Goal: Task Accomplishment & Management: Manage account settings

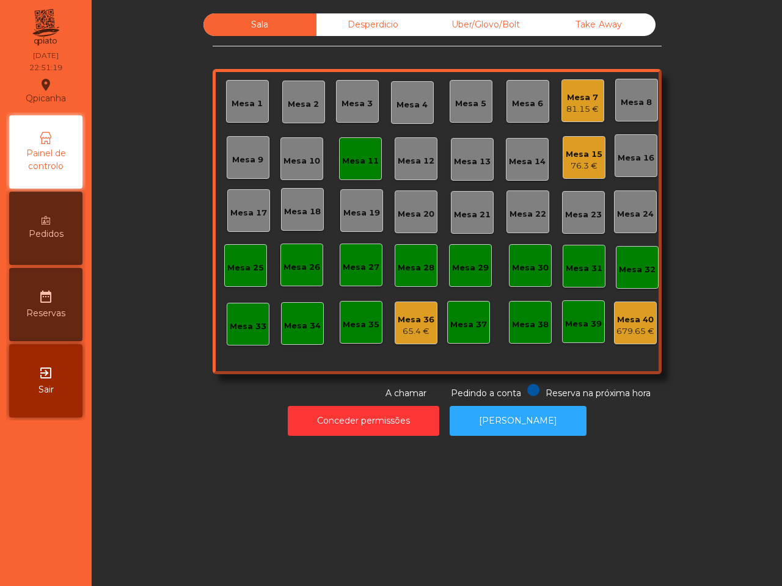
click at [361, 180] on div "Mesa 11" at bounding box center [360, 158] width 43 height 43
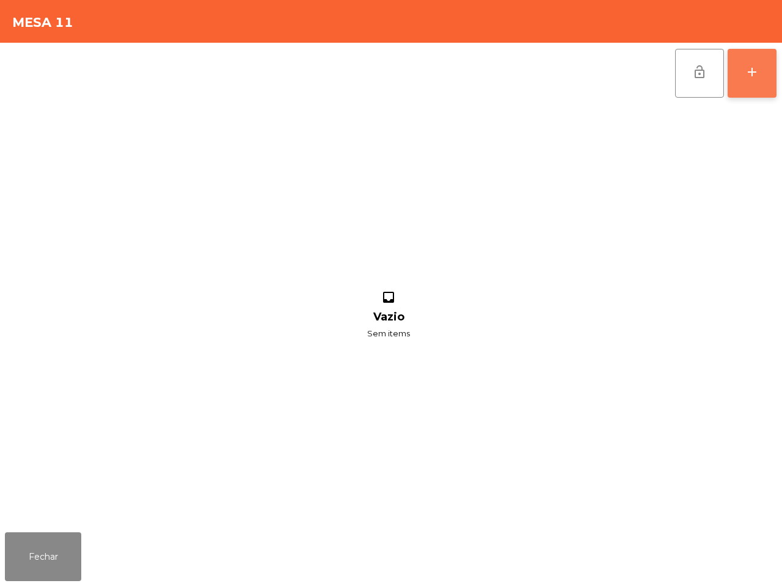
click at [739, 70] on button "add" at bounding box center [751, 73] width 49 height 49
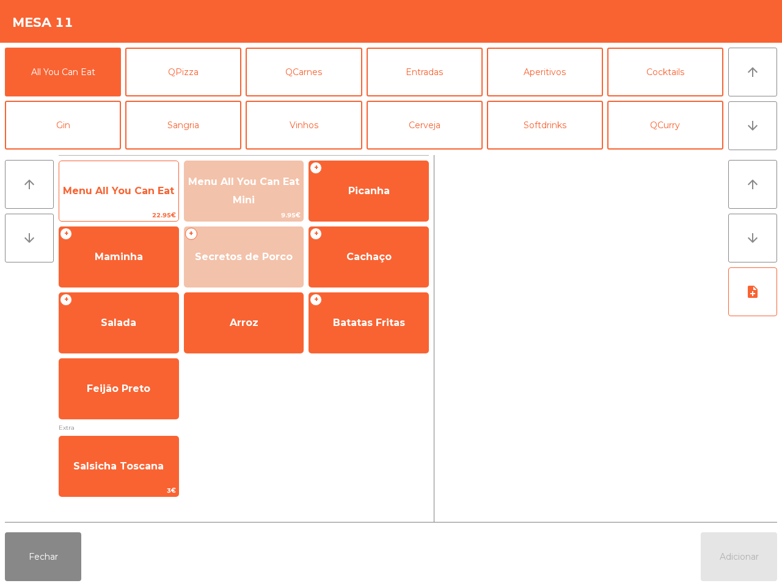
drag, startPoint x: 115, startPoint y: 200, endPoint x: 132, endPoint y: 214, distance: 22.1
click at [116, 200] on span "Menu All You Can Eat" at bounding box center [118, 191] width 119 height 33
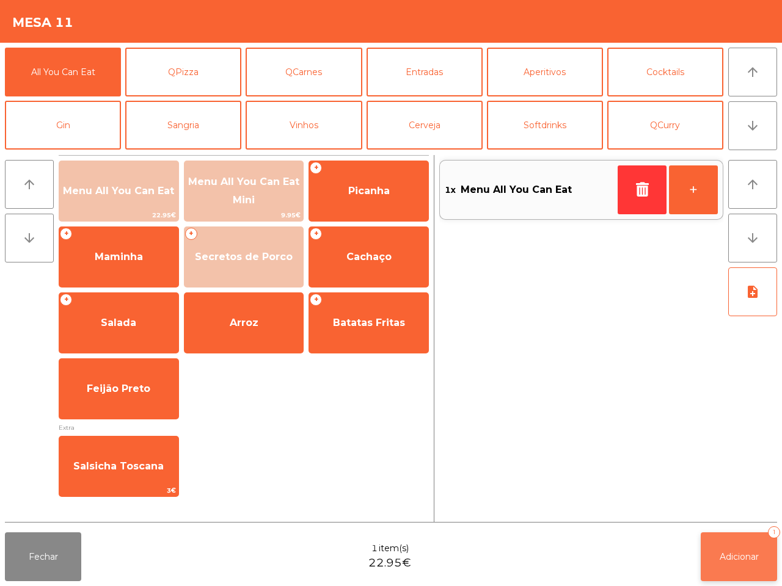
click at [718, 548] on button "Adicionar 1" at bounding box center [738, 556] width 76 height 49
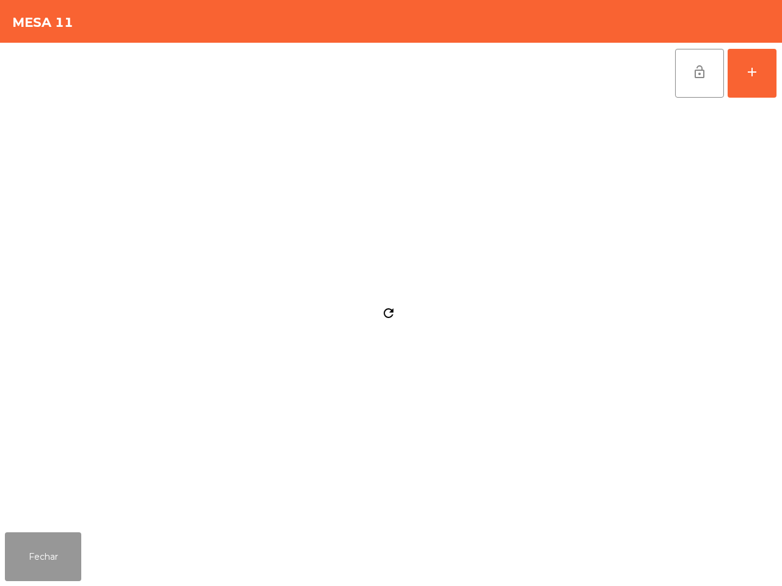
click at [46, 557] on button "Fechar" at bounding box center [43, 556] width 76 height 49
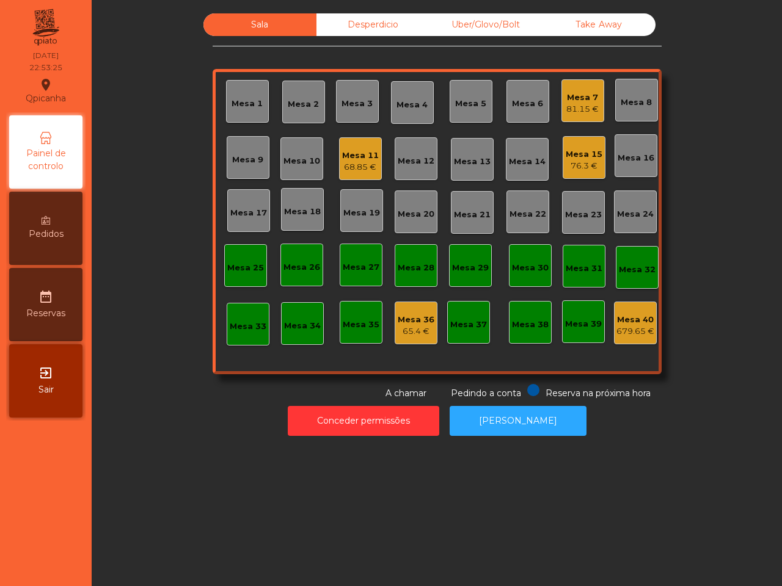
click at [346, 163] on div "68.85 €" at bounding box center [360, 167] width 37 height 12
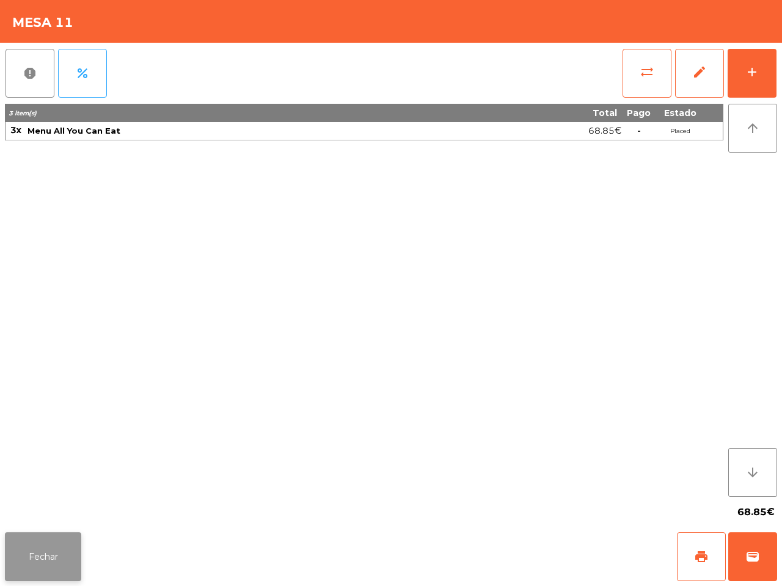
click at [48, 548] on button "Fechar" at bounding box center [43, 556] width 76 height 49
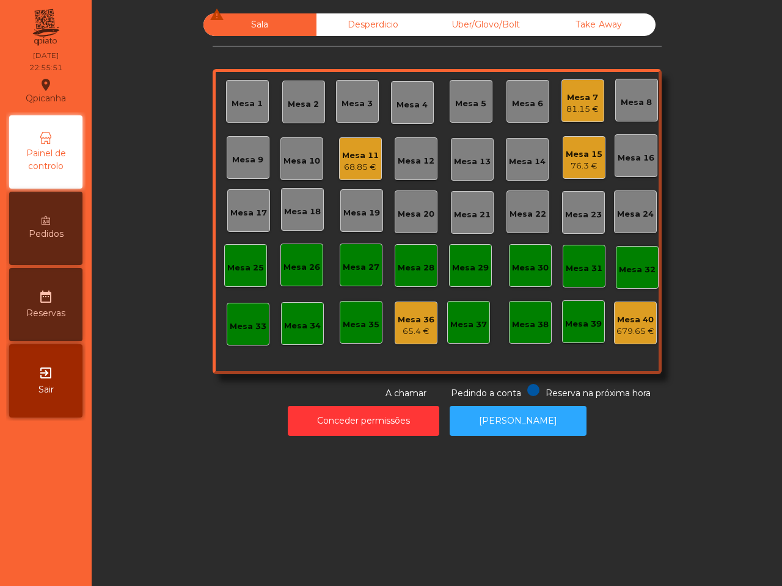
click at [135, 468] on div "Sala warning Desperdicio Uber/Glovo/Bolt Take Away Mesa 1 Mesa 2 Mesa 3 Mesa 4 …" at bounding box center [437, 293] width 690 height 586
click at [578, 162] on div "76.3 €" at bounding box center [583, 166] width 37 height 12
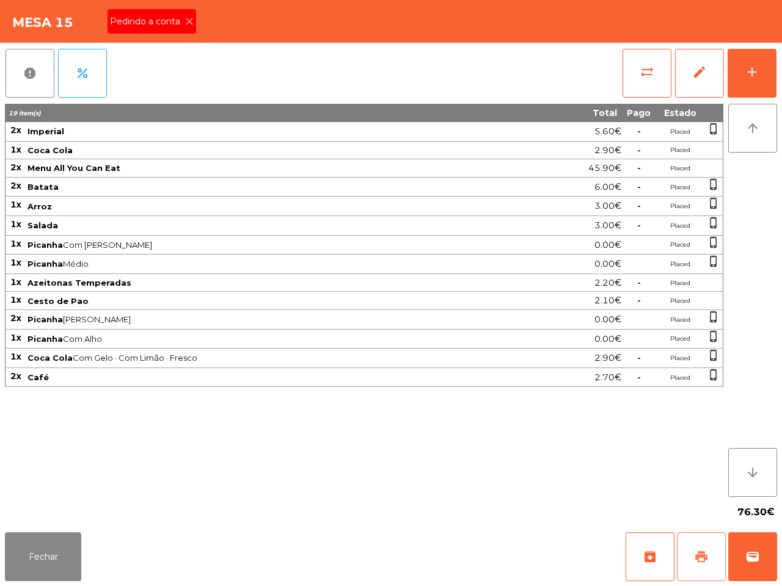
click at [703, 556] on span "print" at bounding box center [701, 557] width 15 height 15
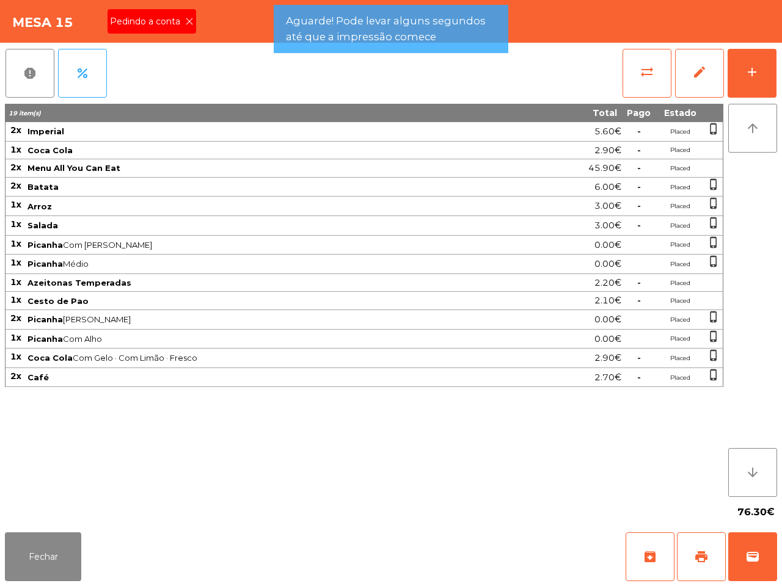
click at [185, 24] on icon at bounding box center [189, 21] width 9 height 9
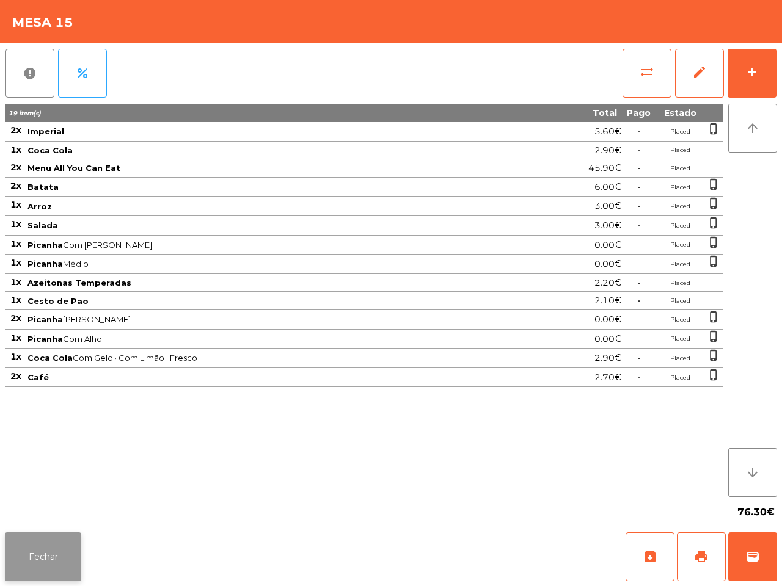
click at [46, 554] on button "Fechar" at bounding box center [43, 556] width 76 height 49
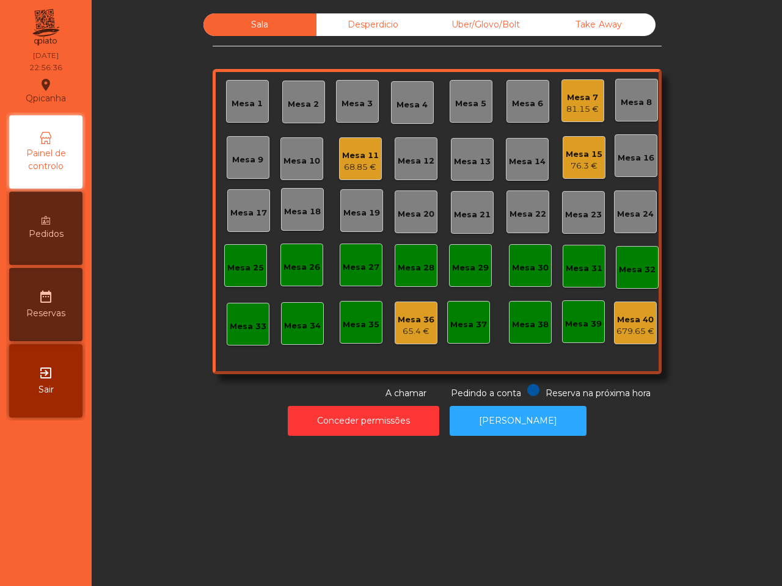
click at [567, 162] on div "76.3 €" at bounding box center [583, 166] width 37 height 12
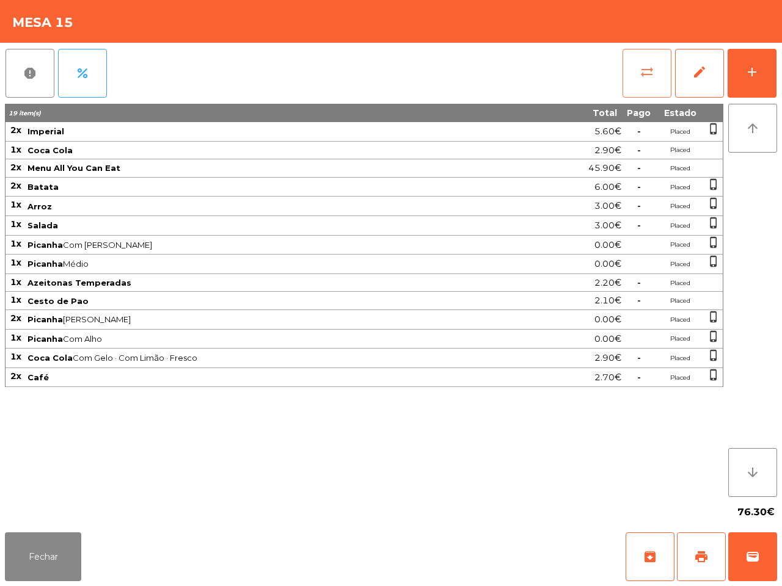
click at [642, 69] on span "sync_alt" at bounding box center [646, 72] width 15 height 15
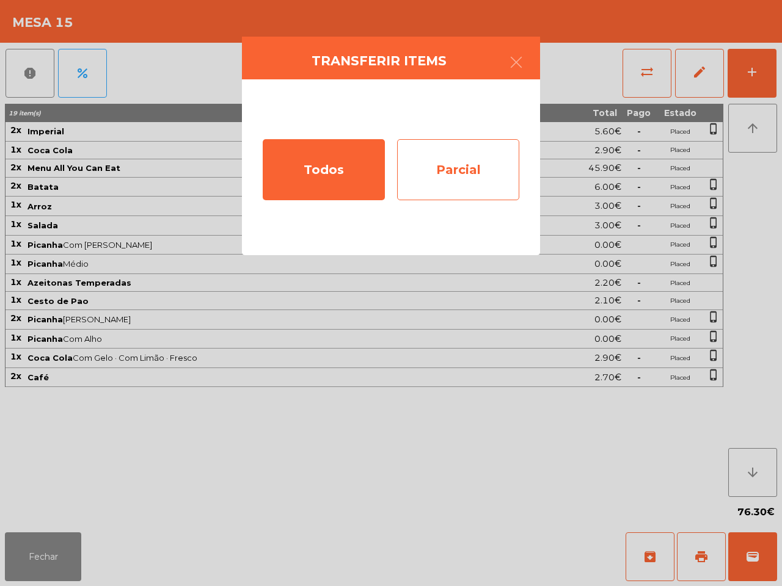
click at [451, 173] on div "Parcial" at bounding box center [458, 169] width 122 height 61
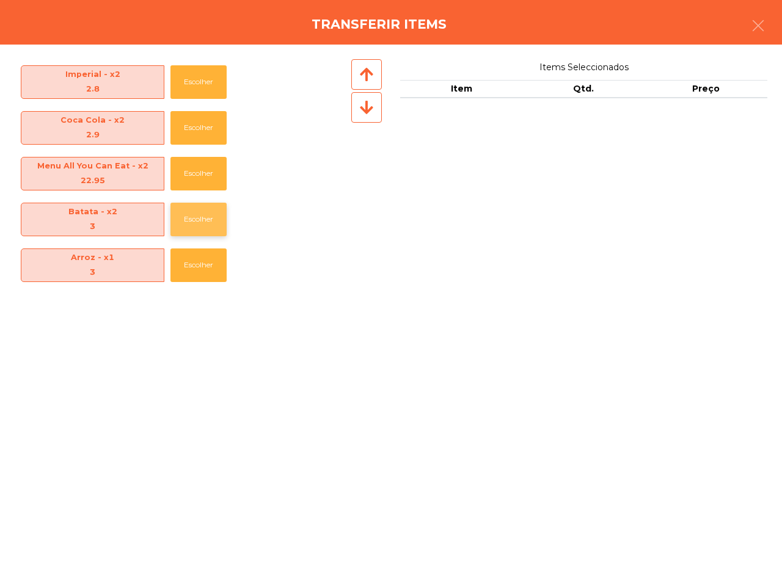
click at [198, 219] on button "Escolher" at bounding box center [198, 220] width 56 height 34
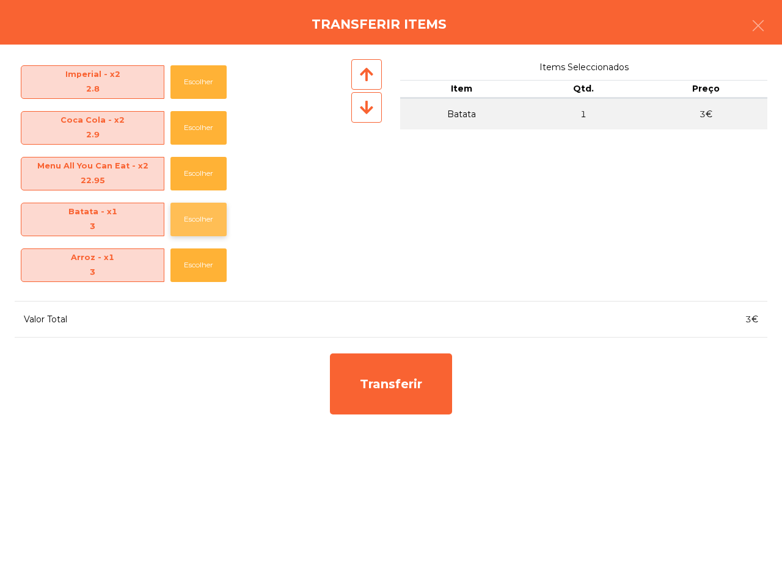
click at [194, 219] on button "Escolher" at bounding box center [198, 220] width 56 height 34
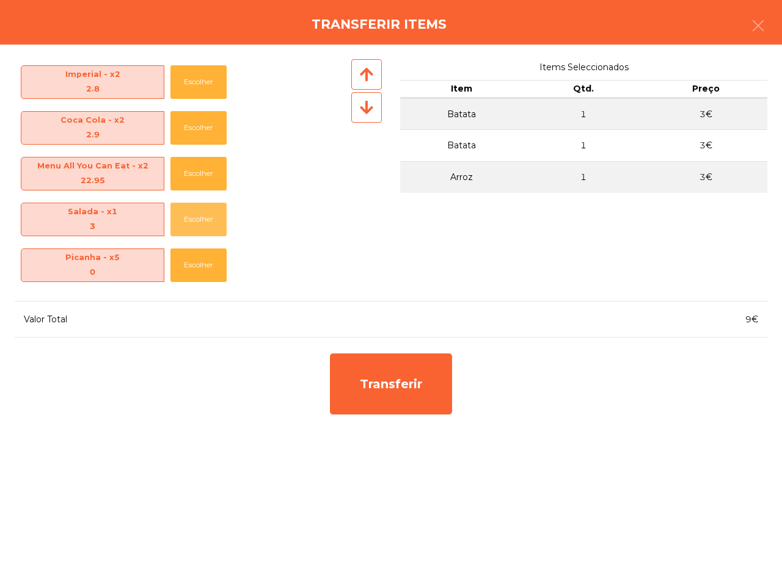
click at [194, 219] on button "Escolher" at bounding box center [198, 220] width 56 height 34
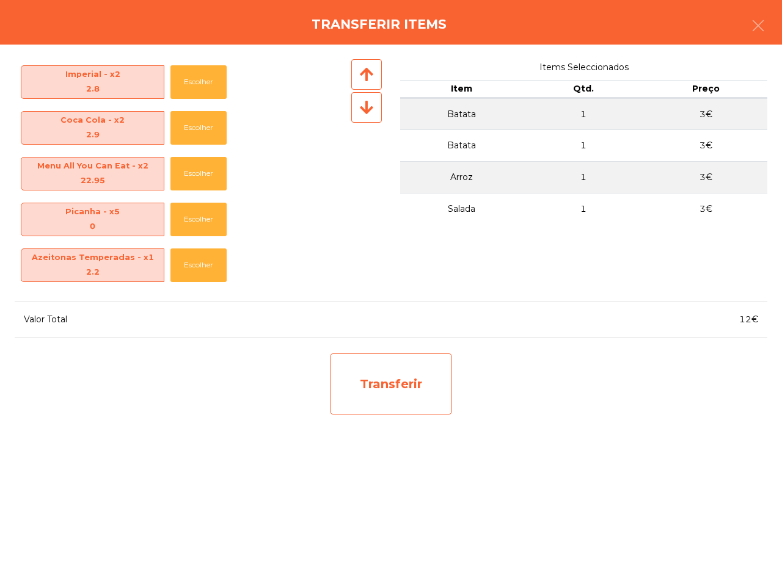
click at [371, 391] on div "Transferir" at bounding box center [391, 384] width 122 height 61
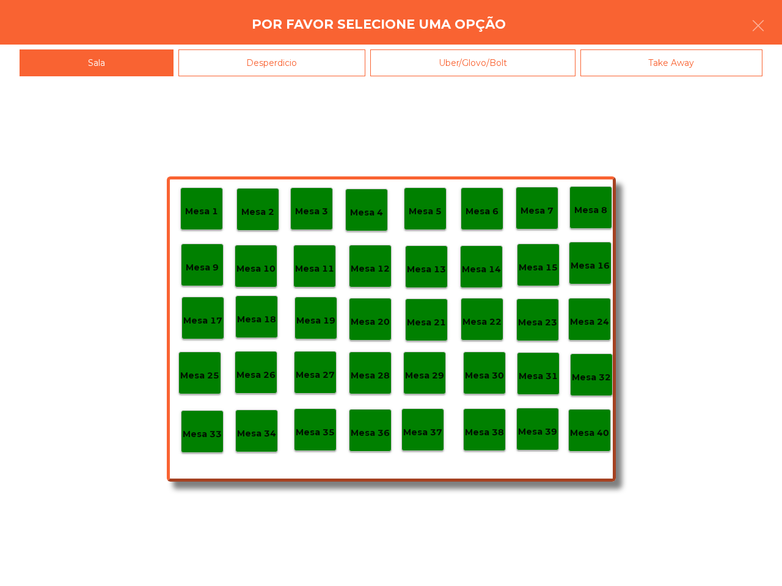
click at [307, 66] on div "Desperdicio" at bounding box center [271, 62] width 187 height 27
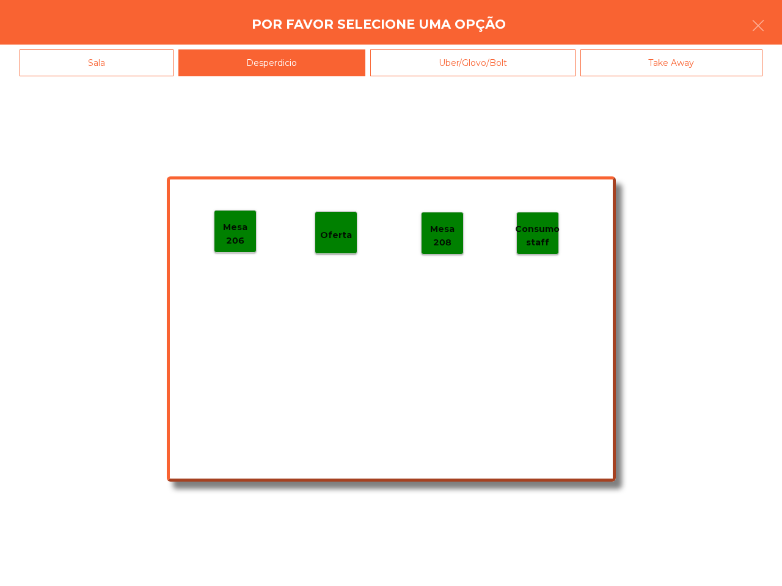
click at [241, 241] on p "Mesa 206" at bounding box center [235, 233] width 42 height 27
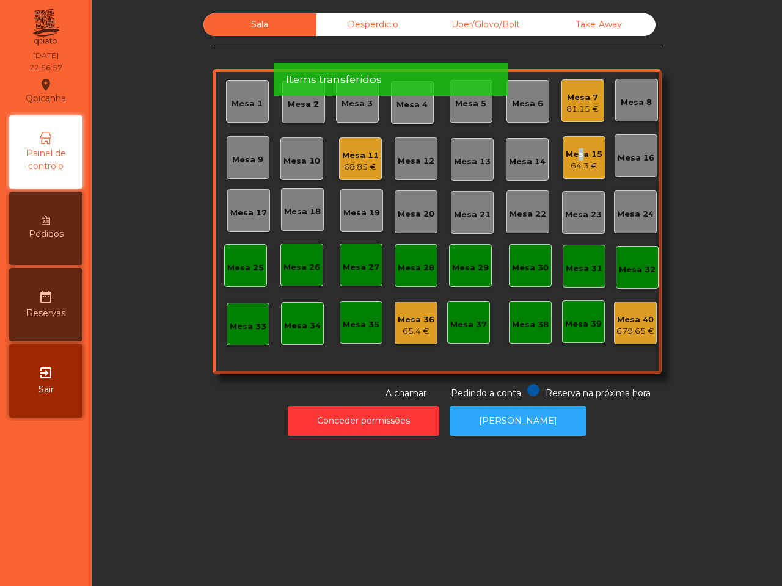
click at [569, 150] on div "Mesa 15" at bounding box center [583, 154] width 37 height 12
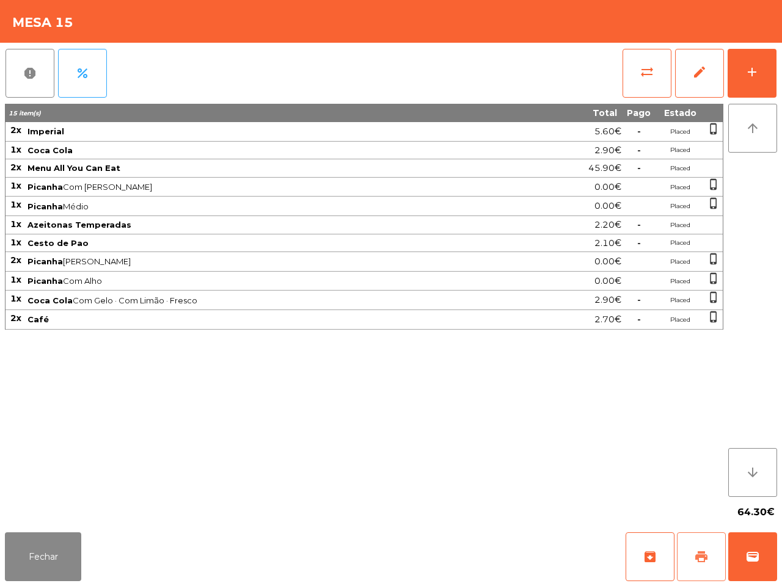
click at [700, 553] on span "print" at bounding box center [701, 557] width 15 height 15
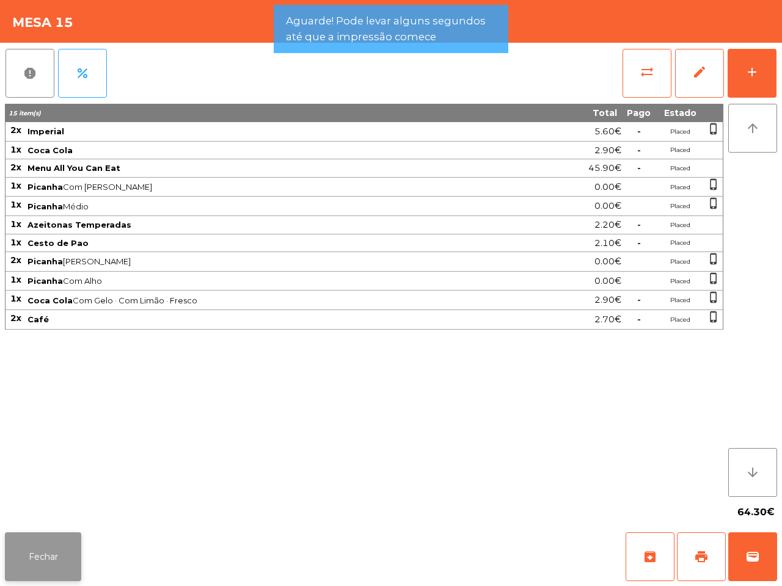
click at [63, 556] on button "Fechar" at bounding box center [43, 556] width 76 height 49
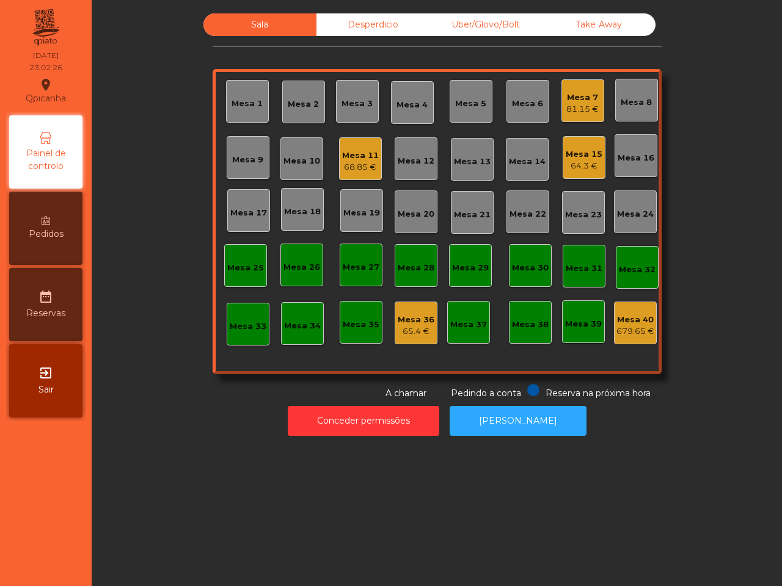
drag, startPoint x: 184, startPoint y: 172, endPoint x: 319, endPoint y: 175, distance: 135.0
click at [194, 174] on div "Sala Desperdicio Uber/Glovo/Bolt Take Away Mesa 1 Mesa 2 [GEOGRAPHIC_DATA] 4 Me…" at bounding box center [436, 206] width 657 height 386
click at [578, 100] on div "Mesa 7" at bounding box center [582, 98] width 32 height 12
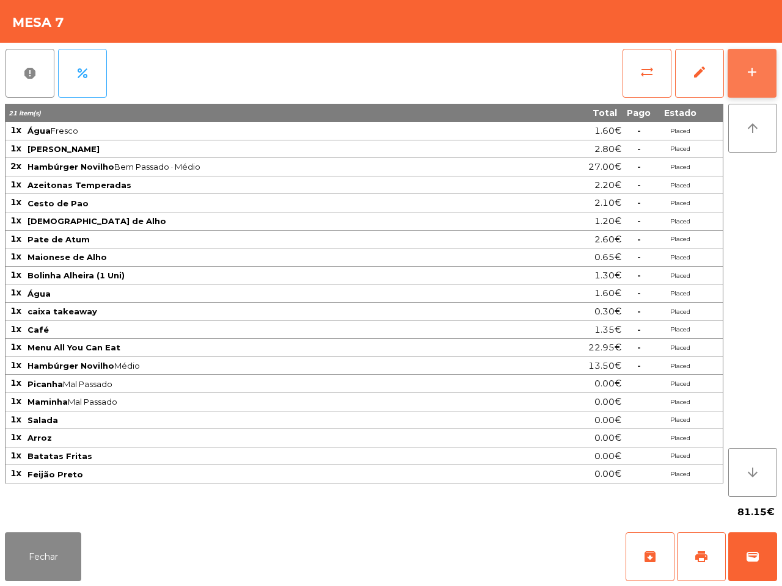
click at [763, 66] on button "add" at bounding box center [751, 73] width 49 height 49
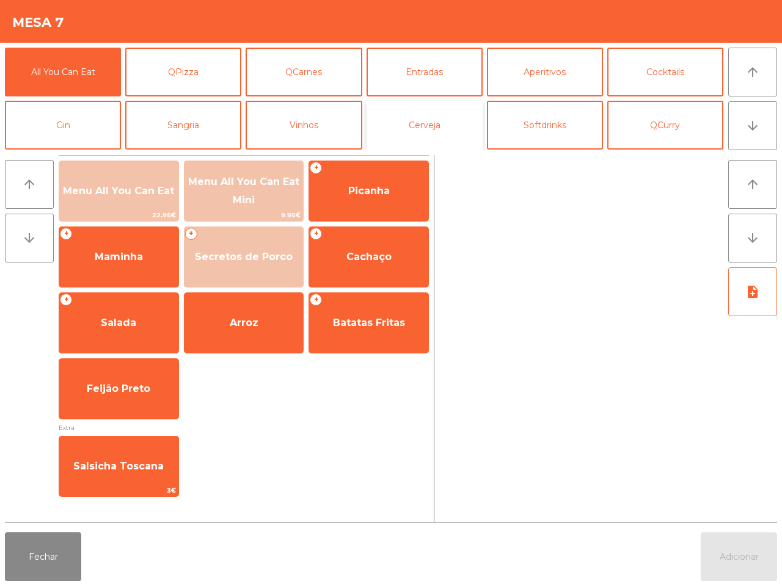
click at [428, 131] on button "Cerveja" at bounding box center [424, 125] width 116 height 49
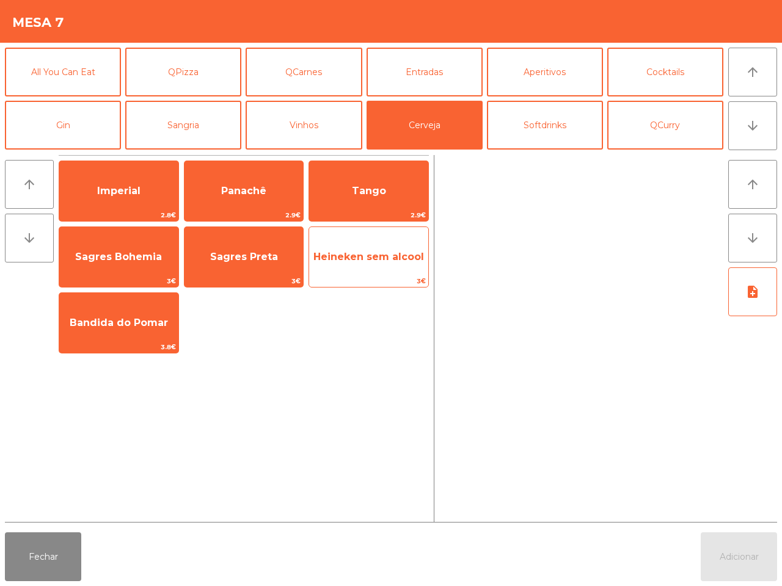
click at [376, 272] on span "Heineken sem alcool" at bounding box center [368, 257] width 119 height 33
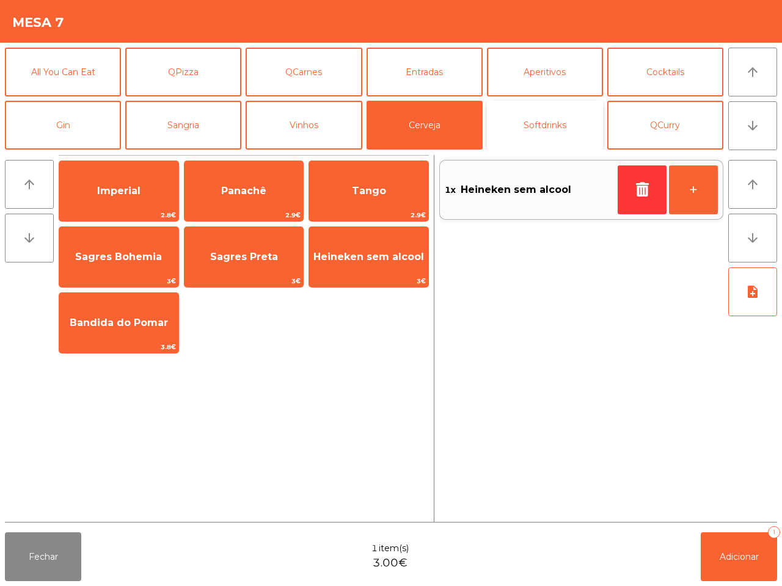
click at [532, 123] on button "Softdrinks" at bounding box center [545, 125] width 116 height 49
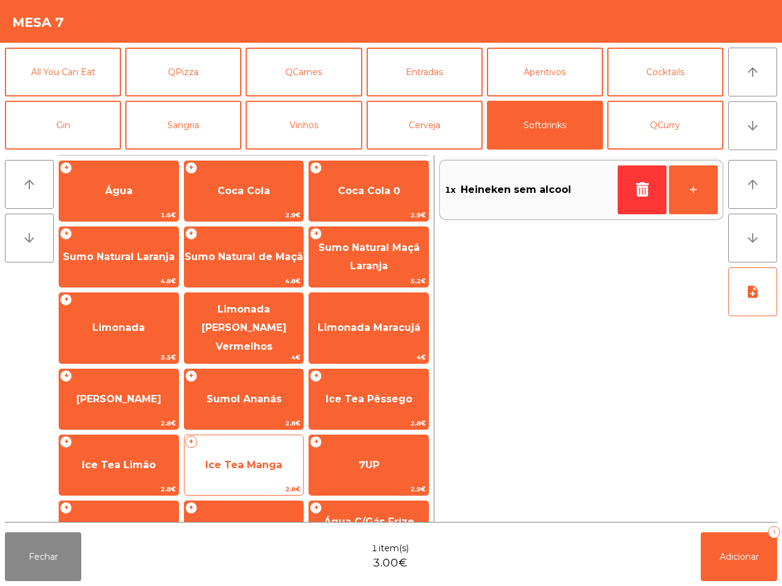
click at [264, 437] on div "+ Ice Tea Manga 2.8€" at bounding box center [244, 465] width 120 height 61
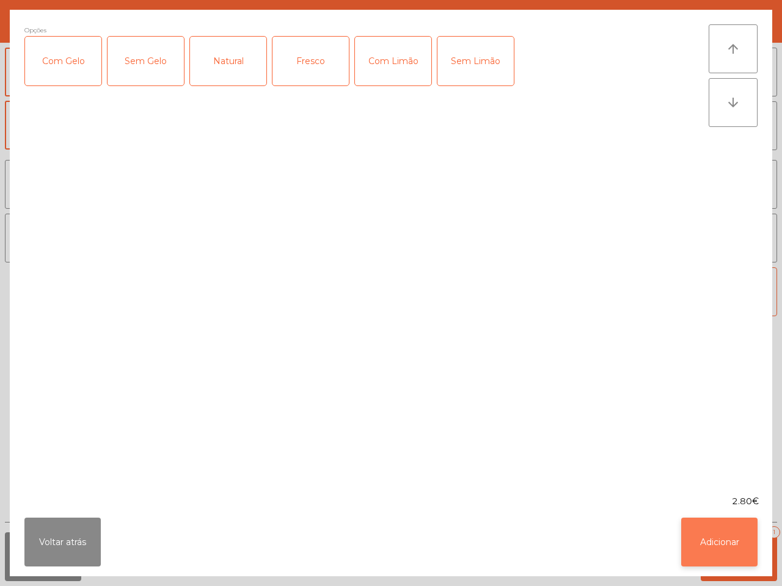
click at [704, 545] on button "Adicionar" at bounding box center [719, 542] width 76 height 49
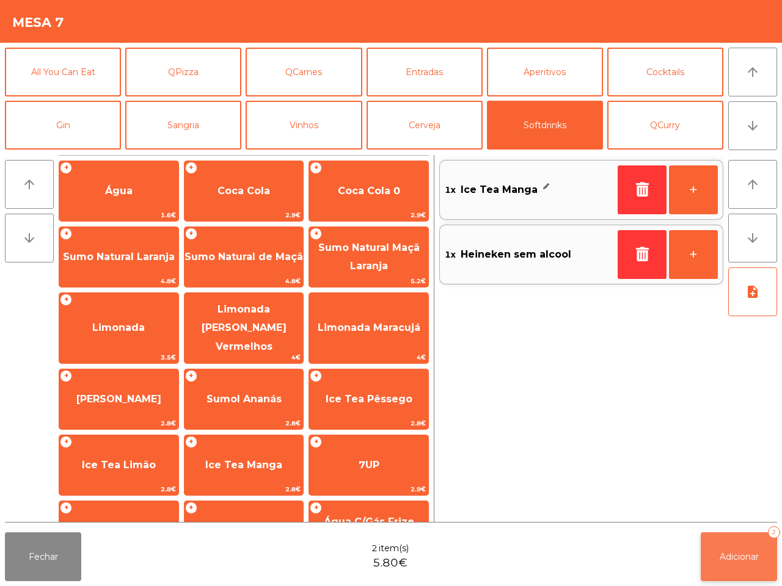
click at [763, 562] on button "Adicionar 2" at bounding box center [738, 556] width 76 height 49
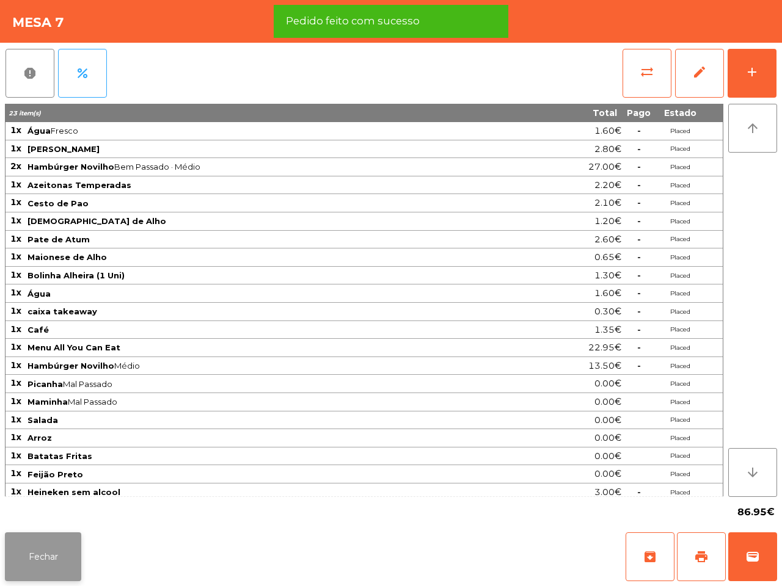
click at [61, 556] on button "Fechar" at bounding box center [43, 556] width 76 height 49
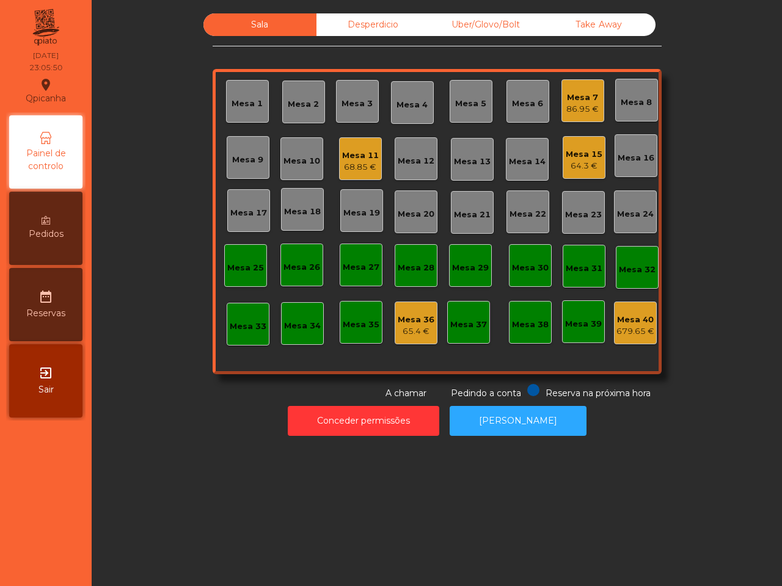
click at [361, 175] on div "Mesa 11 68.85 €" at bounding box center [360, 158] width 43 height 43
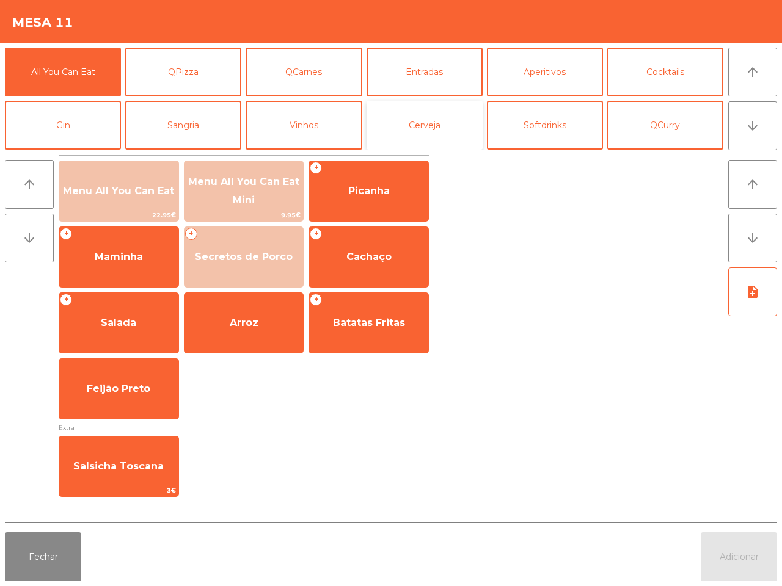
click at [426, 139] on button "Cerveja" at bounding box center [424, 125] width 116 height 49
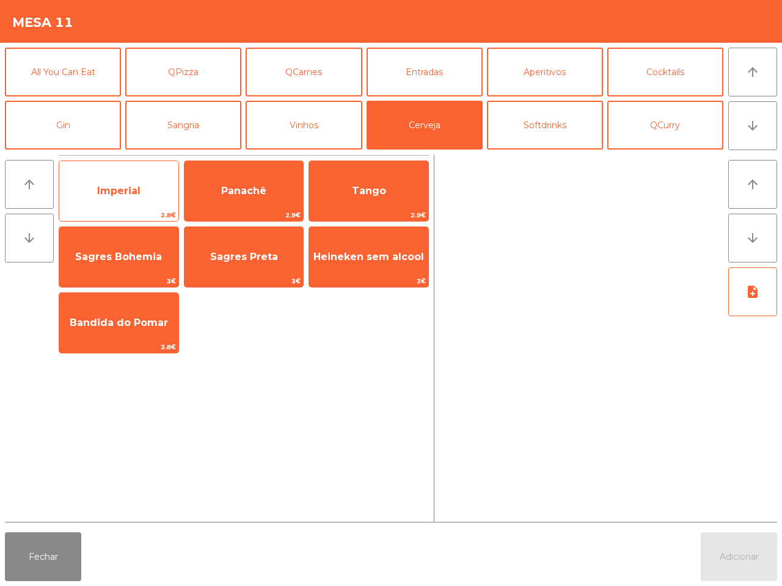
click at [145, 194] on span "Imperial" at bounding box center [118, 191] width 119 height 33
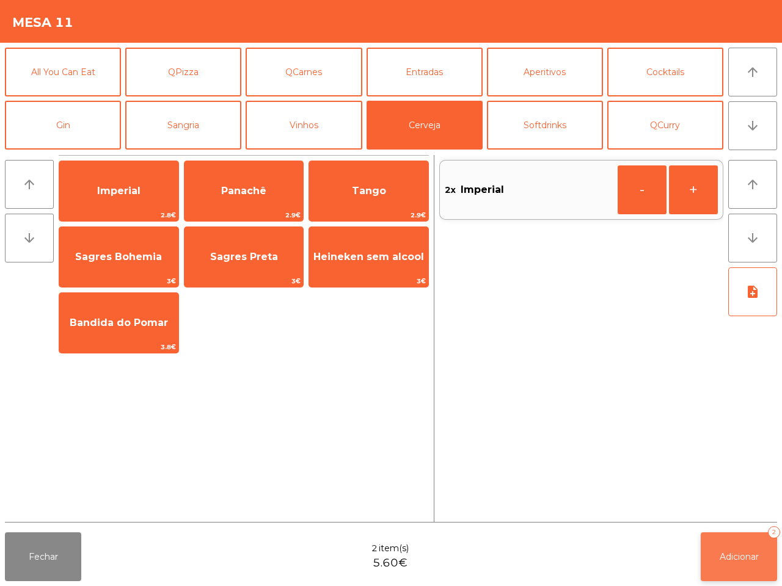
click at [748, 562] on button "Adicionar 2" at bounding box center [738, 556] width 76 height 49
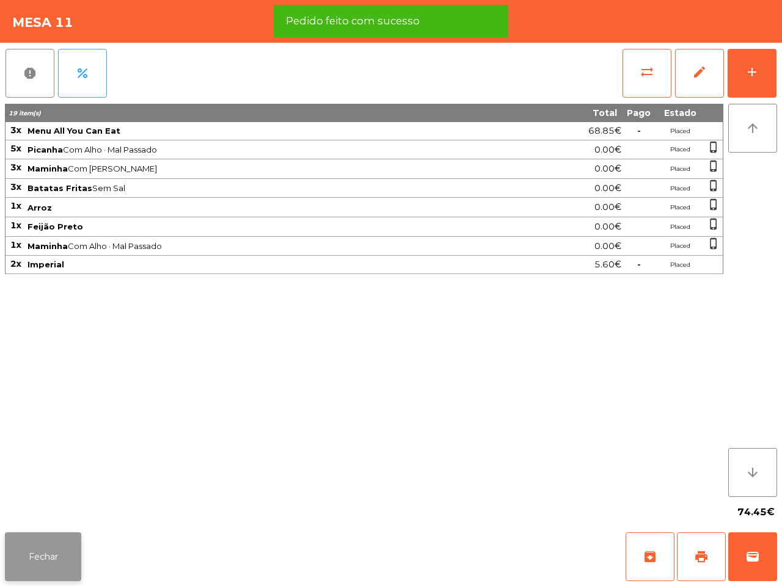
click at [69, 545] on button "Fechar" at bounding box center [43, 556] width 76 height 49
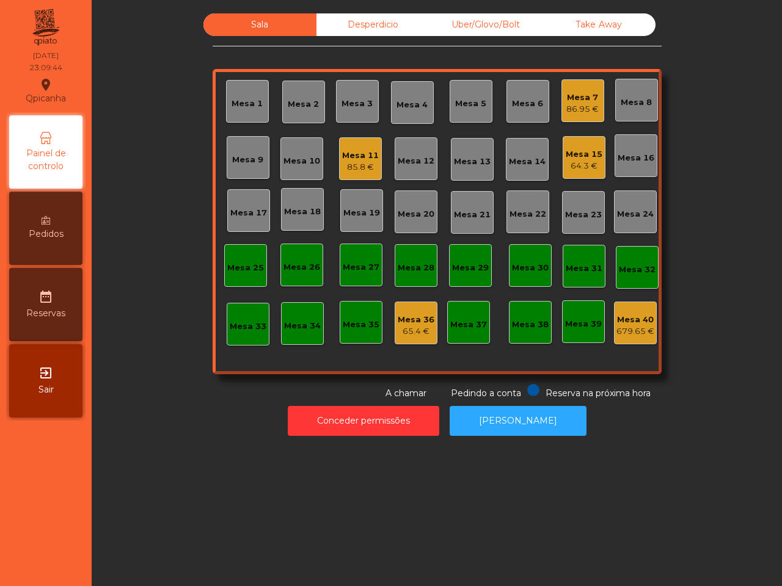
click at [90, 553] on nav "Qpicanha location_on [DATE] 23:09:44 Painel de controlo Pedidos date_range Rese…" at bounding box center [46, 293] width 92 height 586
drag, startPoint x: 699, startPoint y: 84, endPoint x: 684, endPoint y: 78, distance: 15.9
click at [697, 84] on div "Sala Desperdicio Uber/Glovo/Bolt Take Away Mesa 1 Mesa 2 Mesa 3 [GEOGRAPHIC_DAT…" at bounding box center [436, 206] width 657 height 386
click at [379, 15] on div "Desperdicio" at bounding box center [372, 24] width 113 height 23
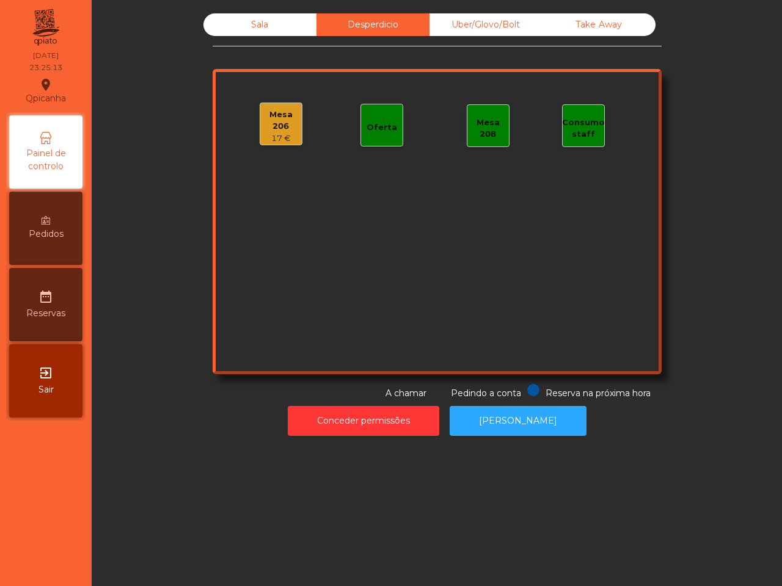
click at [273, 125] on div "Mesa 206" at bounding box center [281, 121] width 42 height 24
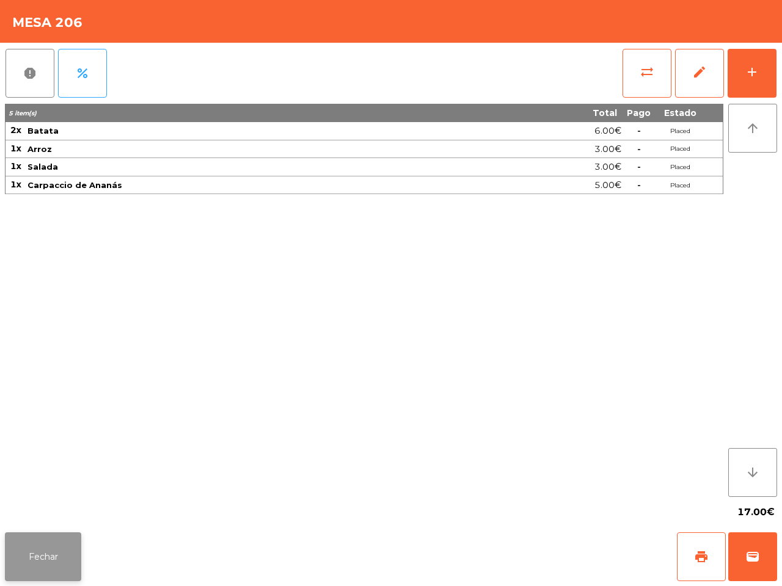
click at [59, 551] on button "Fechar" at bounding box center [43, 556] width 76 height 49
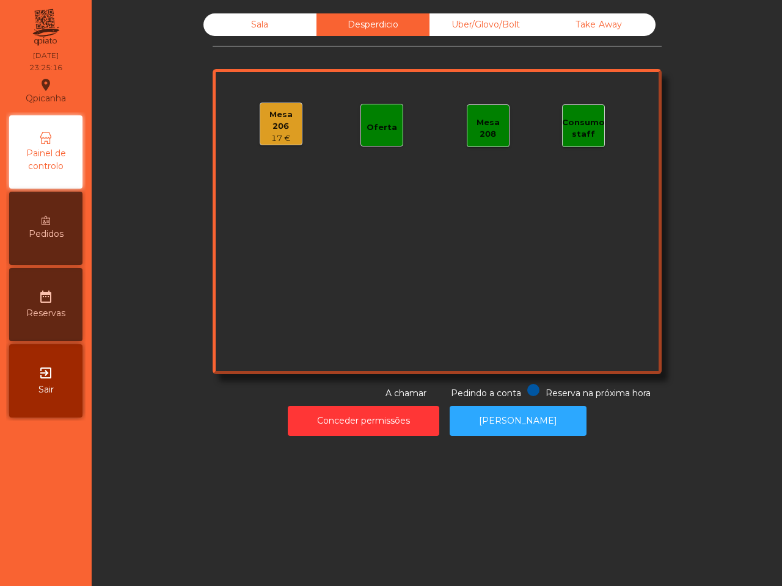
click at [264, 27] on div "Sala" at bounding box center [259, 24] width 113 height 23
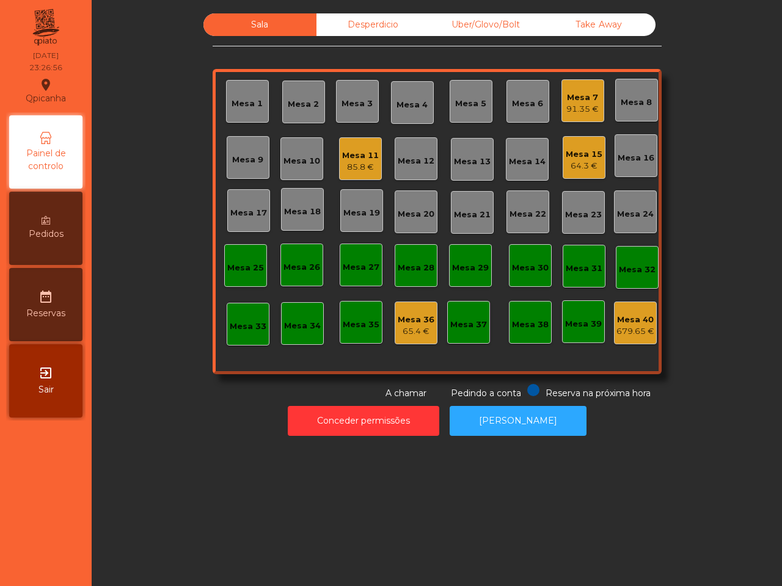
drag, startPoint x: 264, startPoint y: 27, endPoint x: 410, endPoint y: 264, distance: 277.7
click at [331, 170] on div "Sala Desperdicio Uber/Glovo/Bolt Take Away Mesa 1 Mesa 2 Mesa 3 [GEOGRAPHIC_DAT…" at bounding box center [436, 206] width 449 height 386
click at [105, 147] on div "Sala Desperdicio Uber/Glovo/Bolt Take Away Mesa 1 Mesa 2 Mesa 3 [GEOGRAPHIC_DAT…" at bounding box center [436, 227] width 675 height 429
click at [346, 169] on div "85.8 €" at bounding box center [360, 167] width 37 height 12
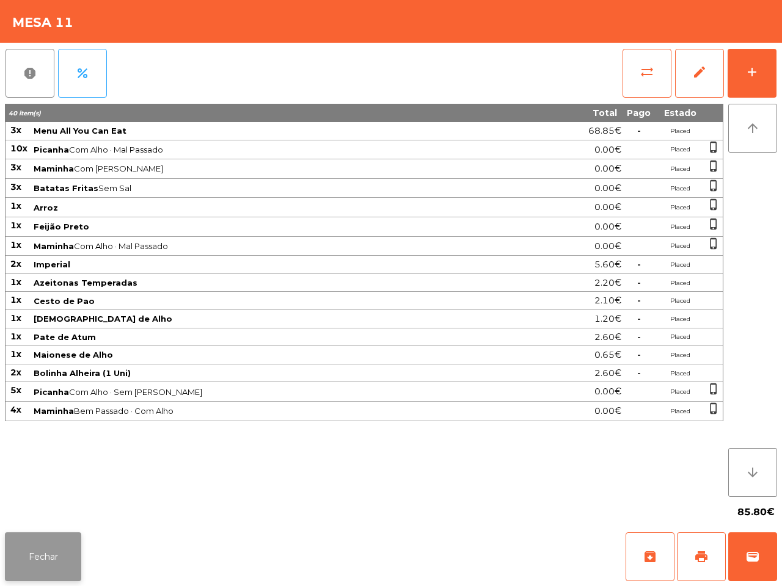
click at [53, 540] on button "Fechar" at bounding box center [43, 556] width 76 height 49
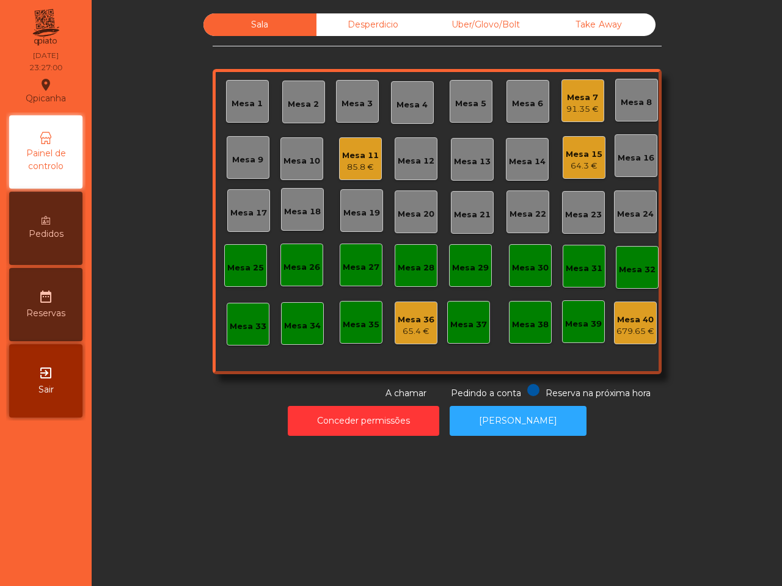
click at [352, 162] on div "85.8 €" at bounding box center [360, 167] width 37 height 12
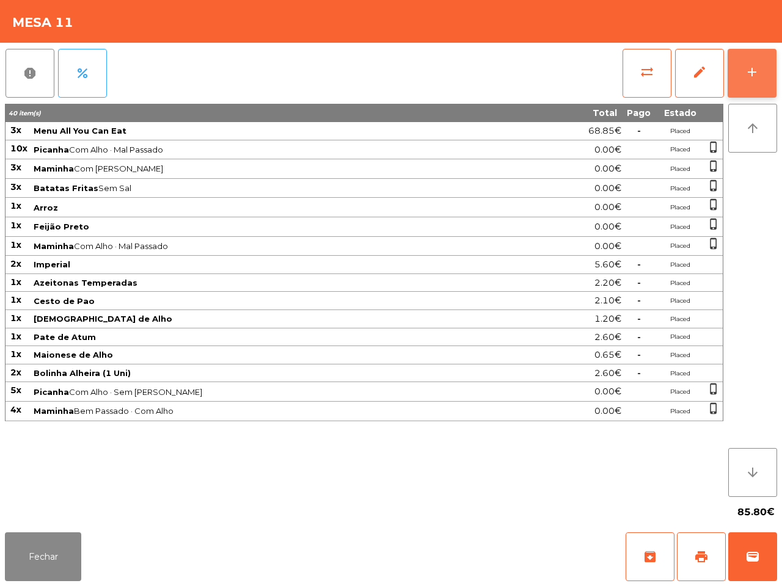
click at [747, 57] on button "add" at bounding box center [751, 73] width 49 height 49
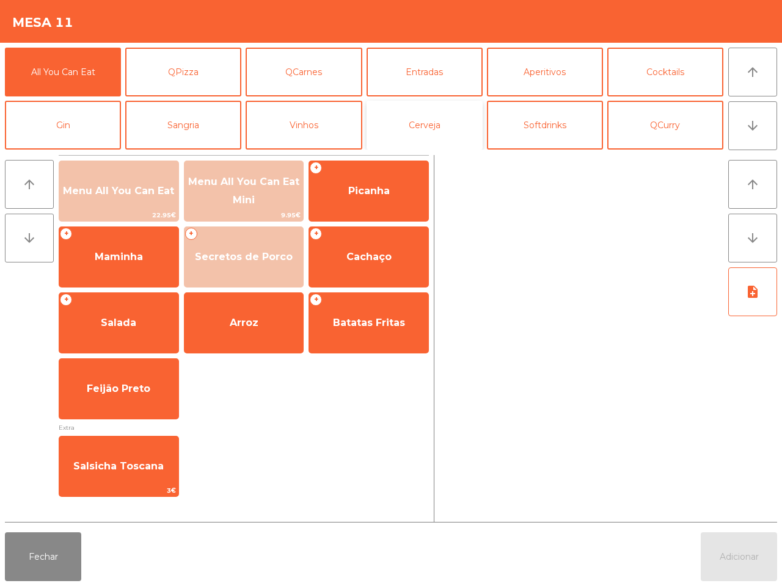
click at [438, 115] on button "Cerveja" at bounding box center [424, 125] width 116 height 49
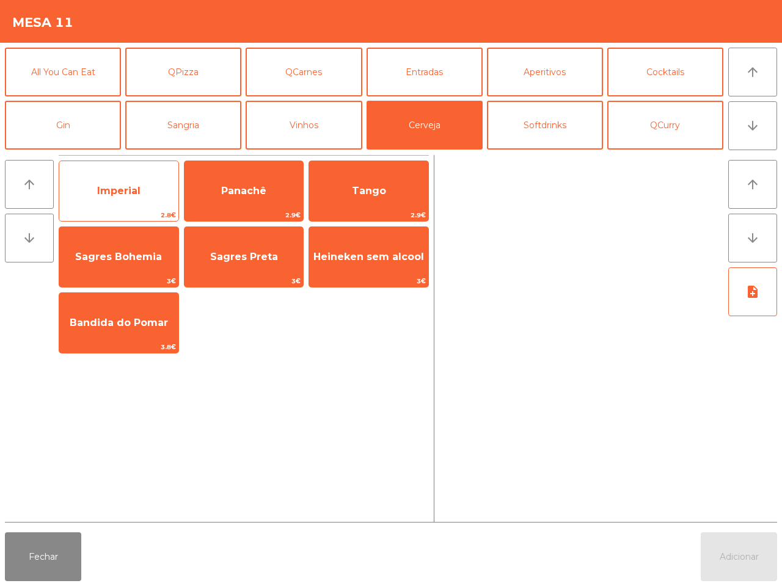
click at [116, 194] on span "Imperial" at bounding box center [118, 191] width 43 height 12
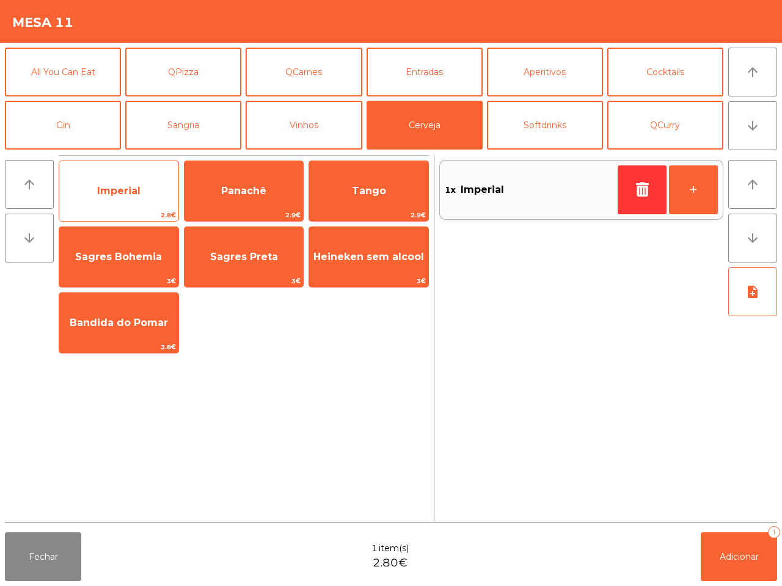
click at [117, 194] on span "Imperial" at bounding box center [118, 191] width 43 height 12
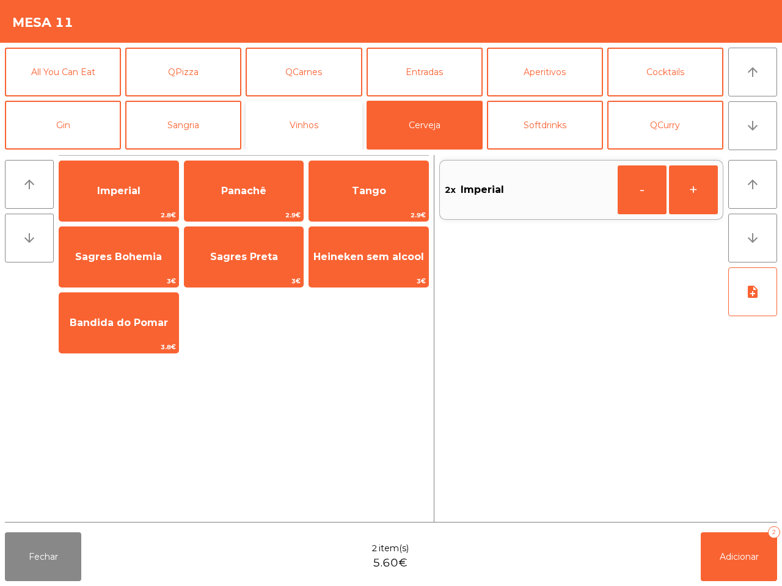
click at [335, 117] on button "Vinhos" at bounding box center [303, 125] width 116 height 49
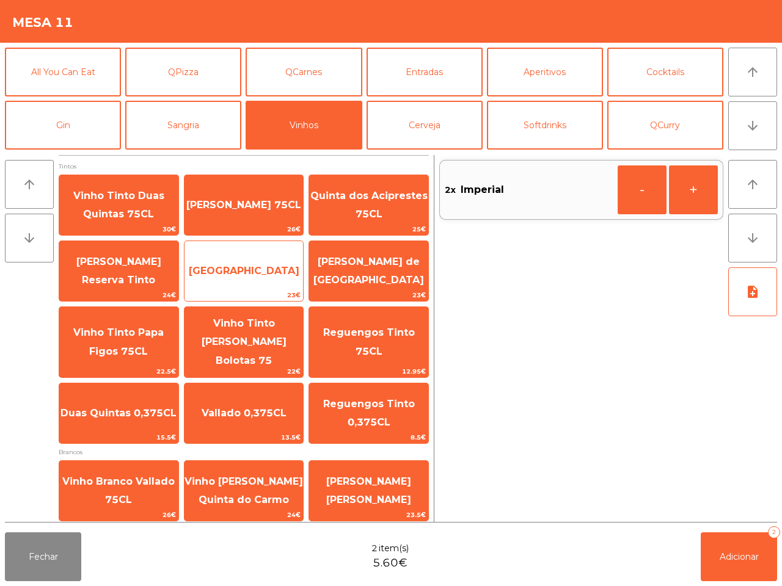
click at [221, 272] on span "[GEOGRAPHIC_DATA]" at bounding box center [244, 271] width 111 height 12
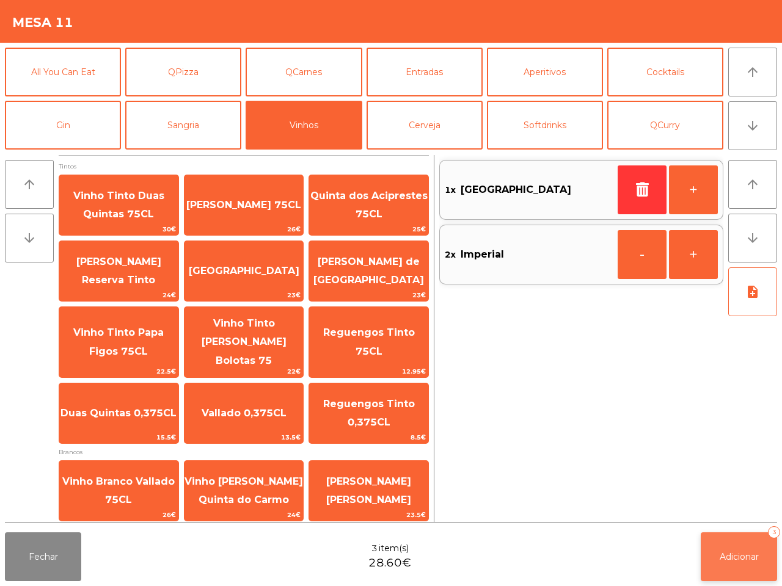
click at [717, 556] on button "Adicionar 3" at bounding box center [738, 556] width 76 height 49
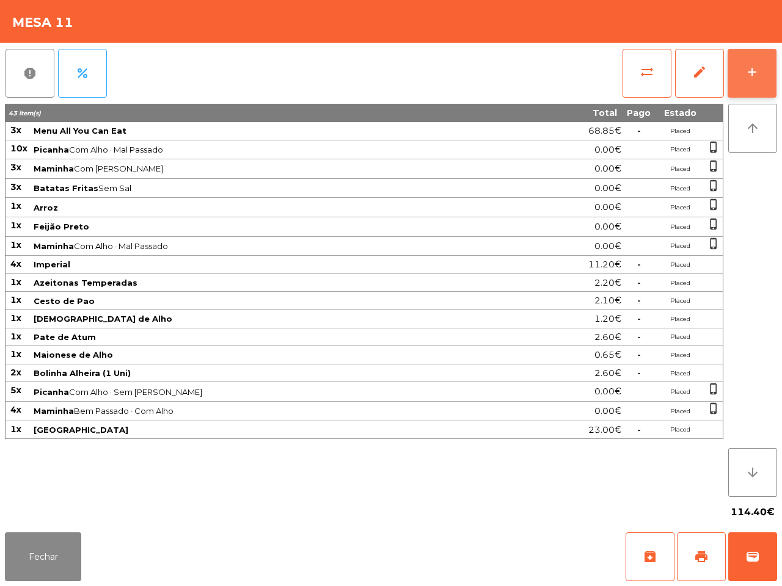
click at [745, 63] on button "add" at bounding box center [751, 73] width 49 height 49
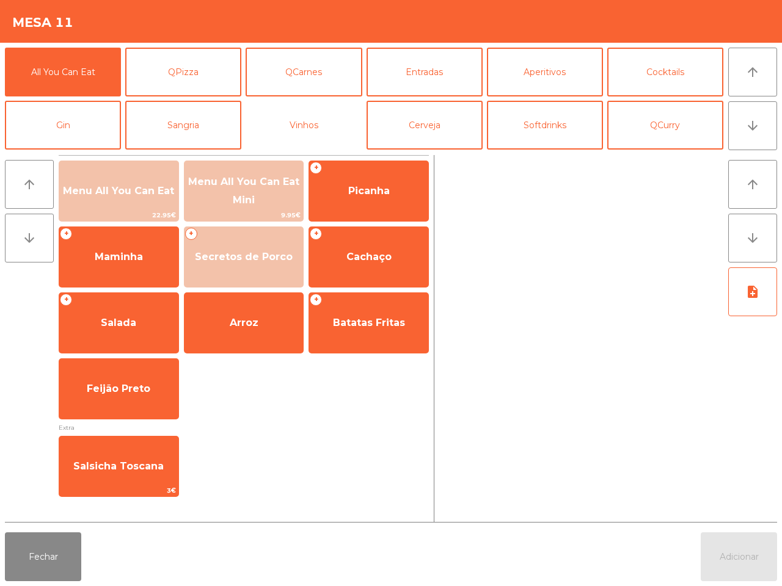
click at [288, 122] on button "Vinhos" at bounding box center [303, 125] width 116 height 49
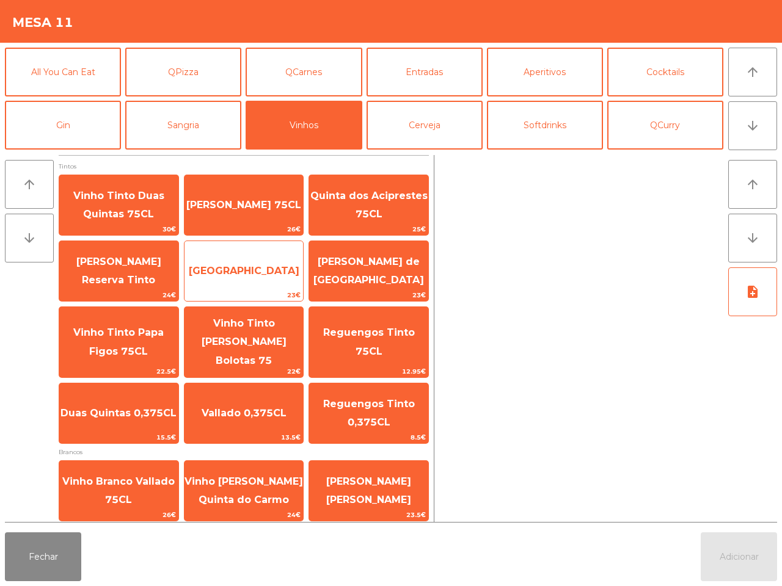
click at [256, 279] on span "[GEOGRAPHIC_DATA]" at bounding box center [243, 271] width 119 height 33
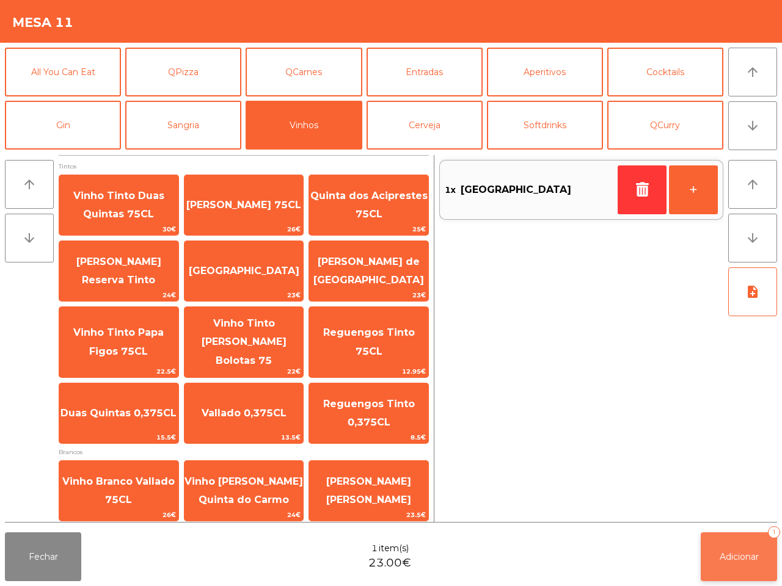
click at [737, 559] on span "Adicionar" at bounding box center [738, 556] width 39 height 11
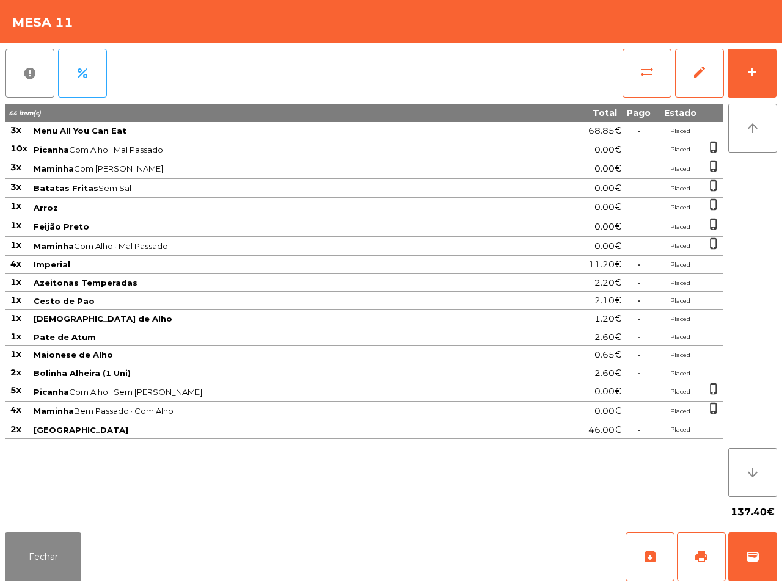
click at [780, 538] on div "Fechar archive print wallet" at bounding box center [391, 557] width 782 height 59
click at [62, 553] on button "Fechar" at bounding box center [43, 556] width 76 height 49
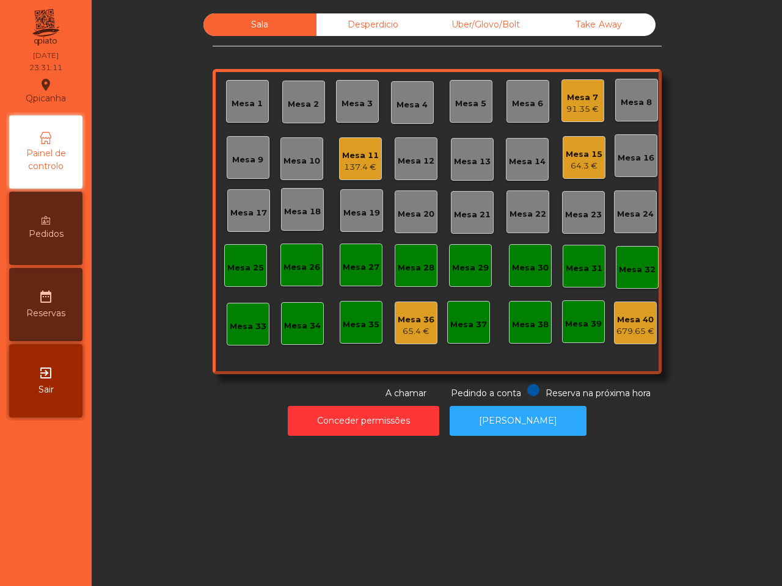
click at [568, 154] on div "Mesa 15" at bounding box center [583, 154] width 37 height 12
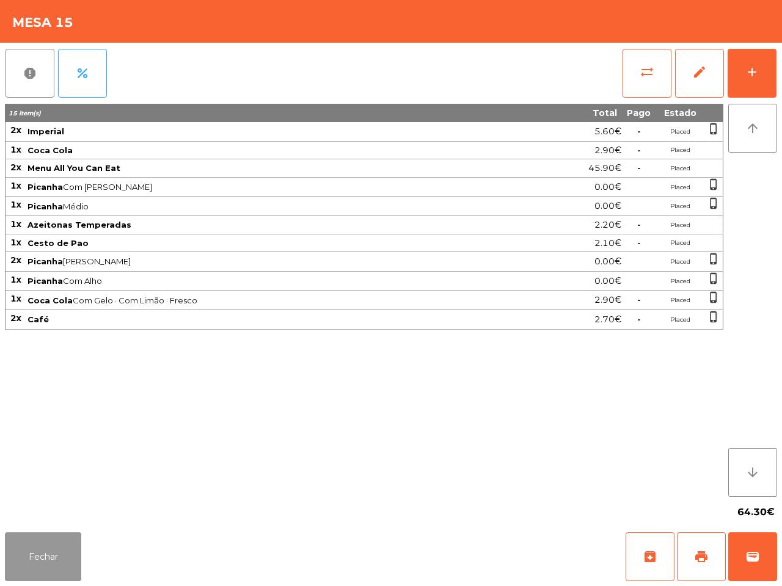
click at [69, 548] on button "Fechar" at bounding box center [43, 556] width 76 height 49
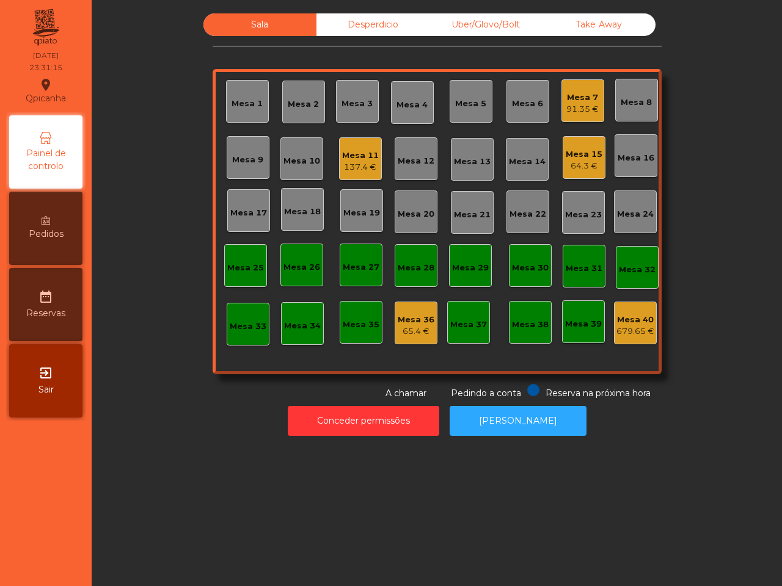
click at [582, 159] on div "Mesa 15" at bounding box center [583, 154] width 37 height 12
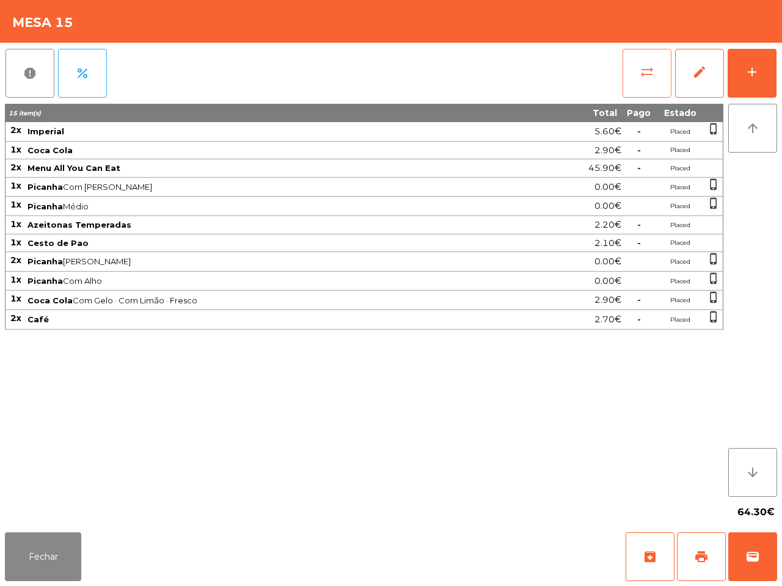
click at [638, 78] on button "sync_alt" at bounding box center [646, 73] width 49 height 49
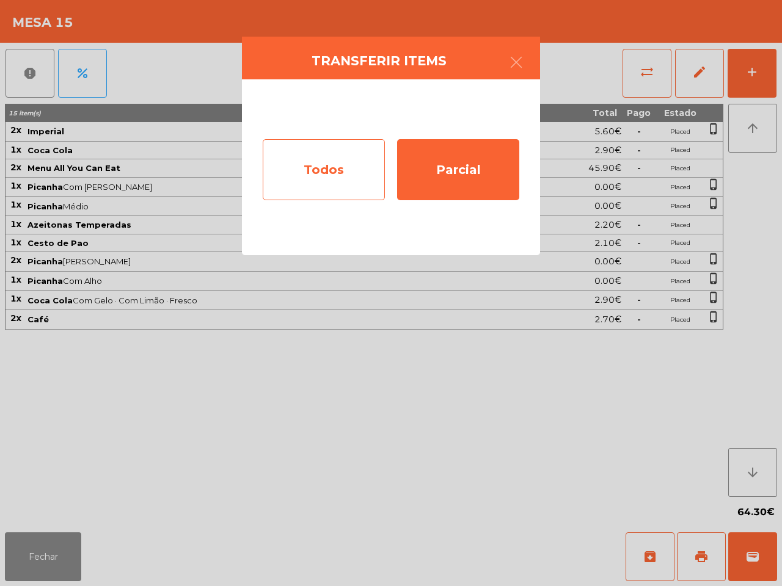
click at [321, 172] on div "Todos" at bounding box center [324, 169] width 122 height 61
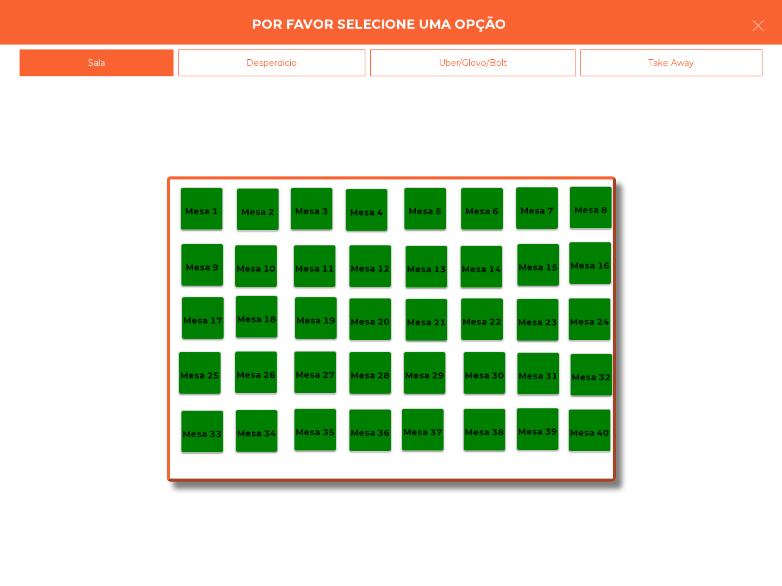
click at [590, 435] on p "Mesa 40" at bounding box center [589, 433] width 39 height 14
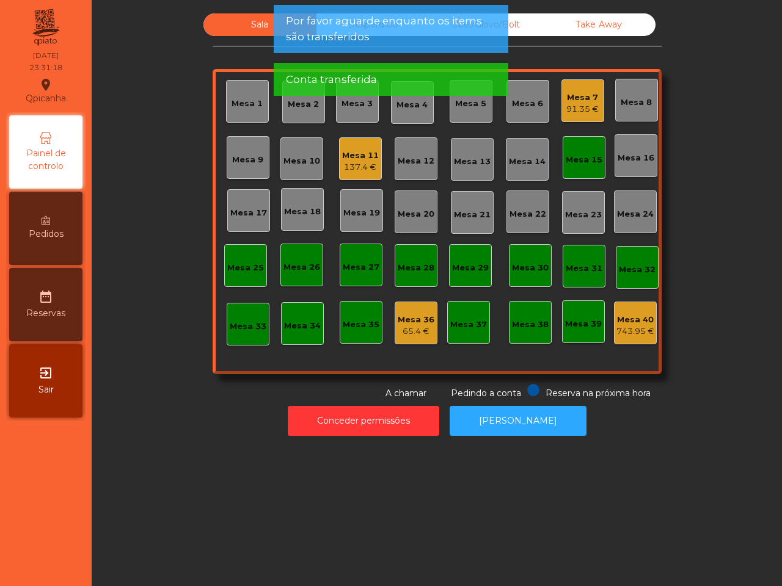
click at [581, 164] on div "Mesa 15" at bounding box center [583, 160] width 37 height 12
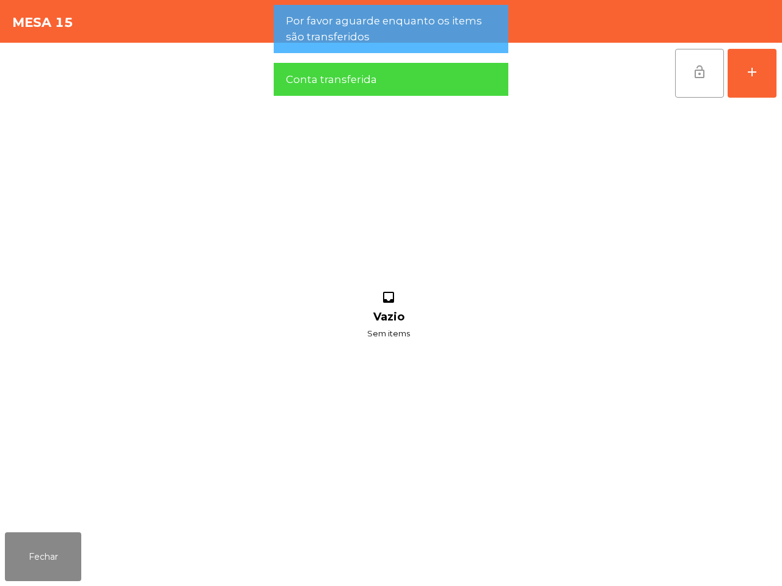
click at [699, 81] on button "lock_open" at bounding box center [699, 73] width 49 height 49
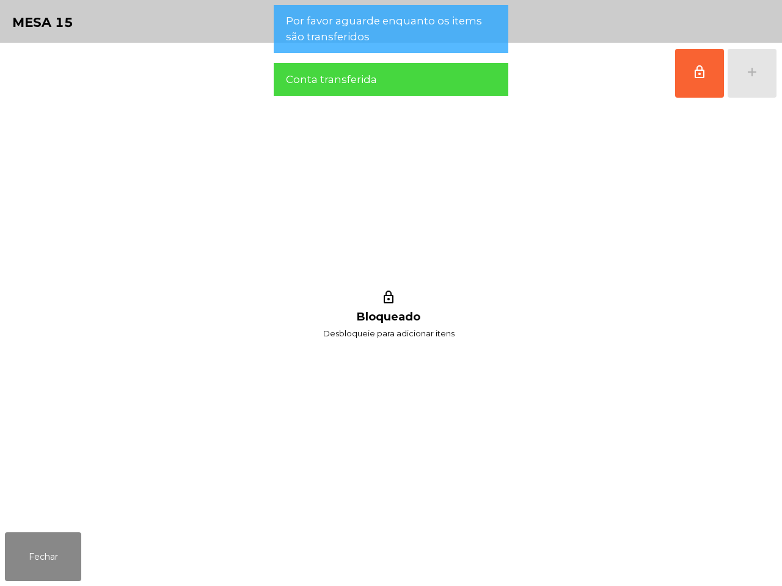
click at [46, 531] on div "Fechar" at bounding box center [391, 557] width 782 height 59
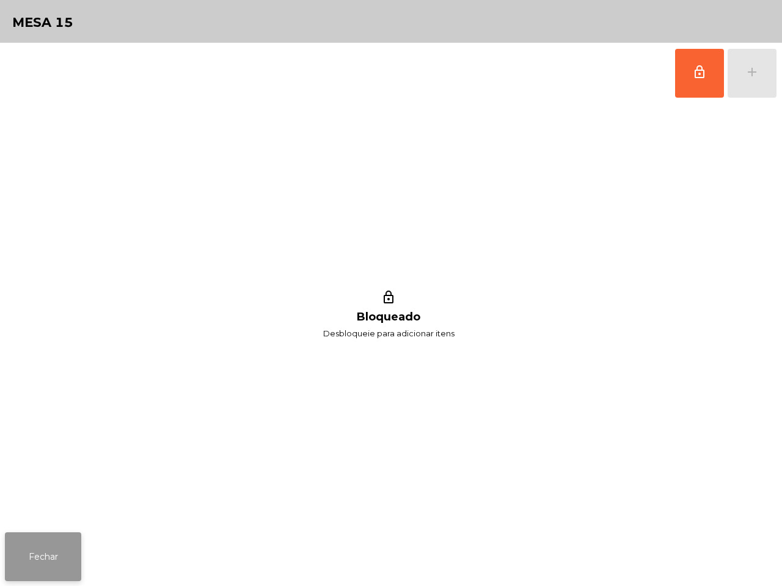
click at [42, 563] on button "Fechar" at bounding box center [43, 556] width 76 height 49
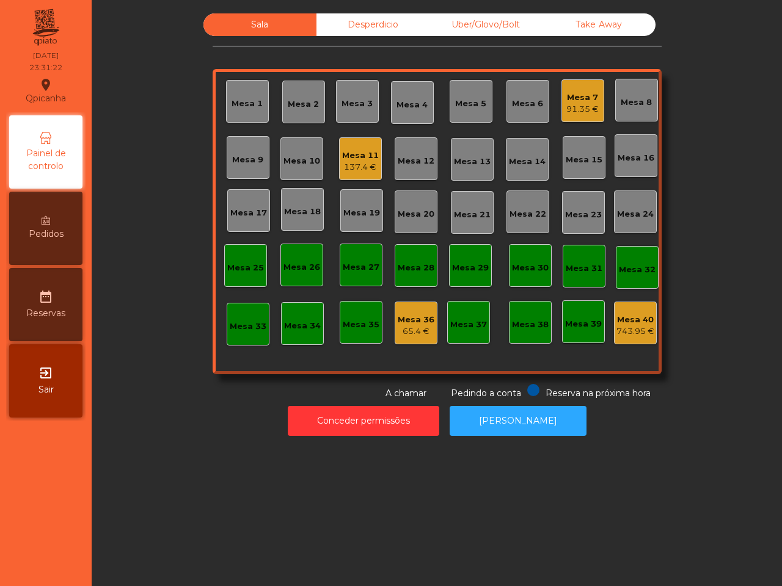
click at [584, 93] on div "Mesa 7" at bounding box center [582, 98] width 32 height 12
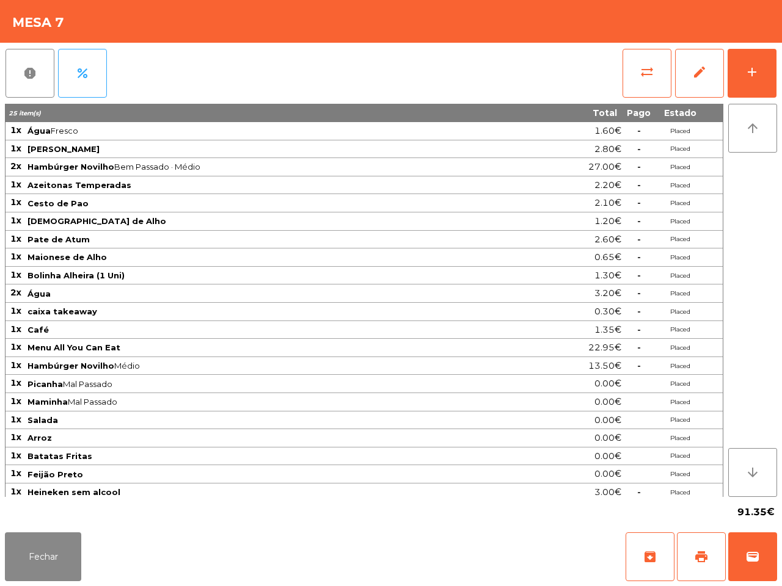
scroll to position [43, 0]
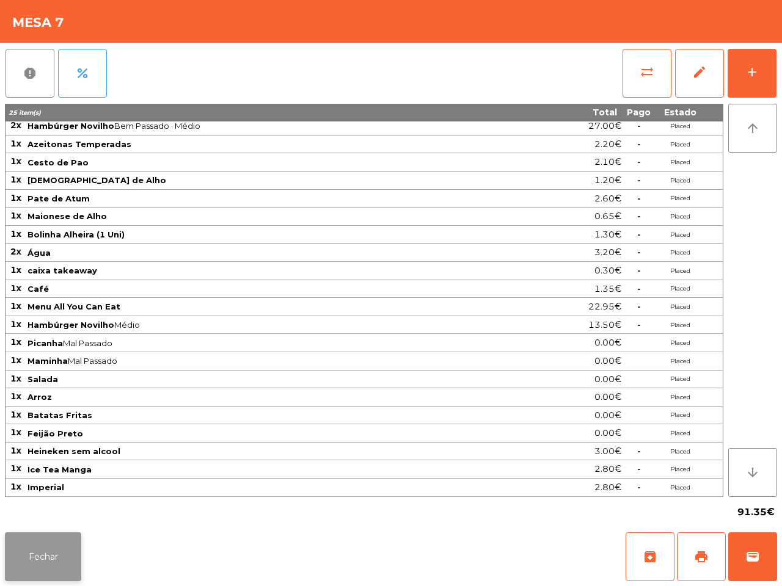
click at [55, 553] on button "Fechar" at bounding box center [43, 556] width 76 height 49
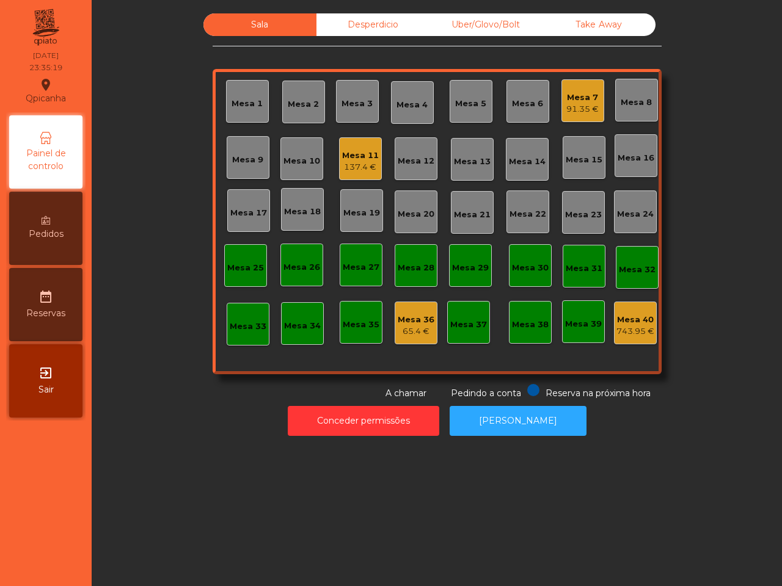
click at [267, 443] on div "Sala Desperdicio Uber/Glovo/Bolt Take Away Mesa 1 Mesa 2 Mesa 3 Mesa 4 Mesa 5 M…" at bounding box center [437, 293] width 690 height 586
click at [579, 103] on div "91.35 €" at bounding box center [582, 109] width 32 height 12
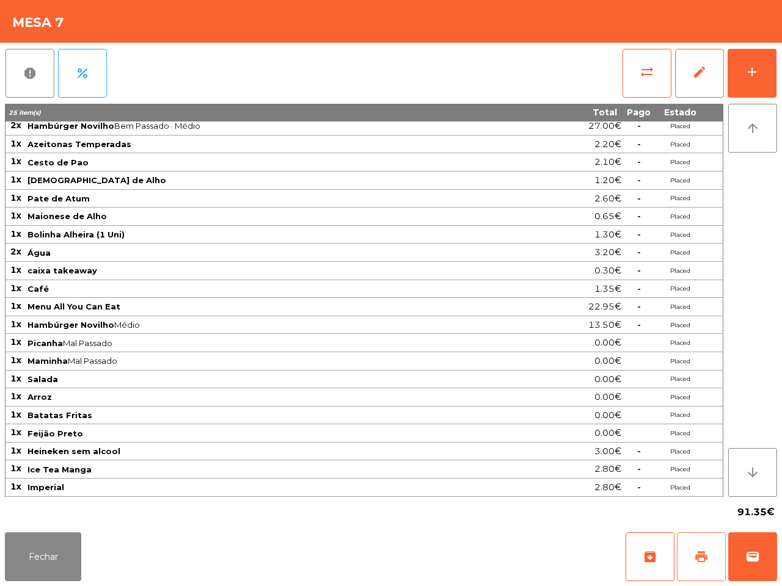
click at [709, 565] on button "print" at bounding box center [701, 556] width 49 height 49
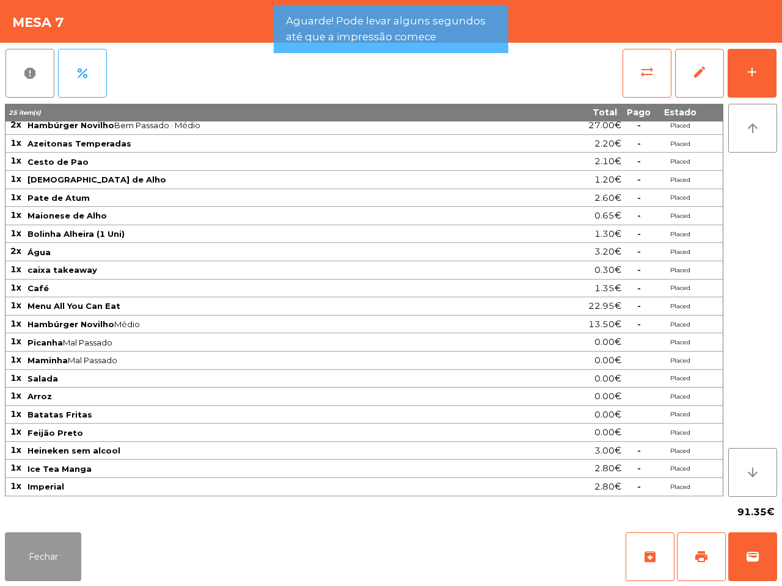
click at [51, 551] on button "Fechar" at bounding box center [43, 556] width 76 height 49
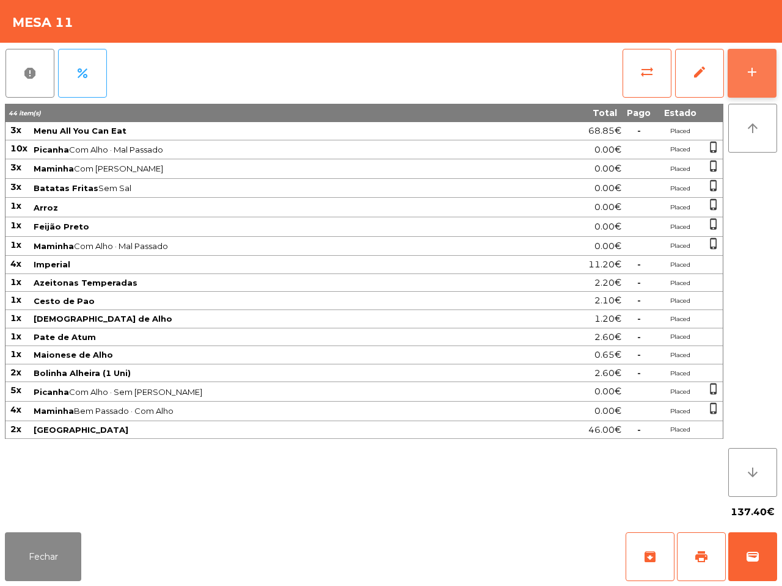
click at [751, 68] on div "add" at bounding box center [751, 72] width 15 height 15
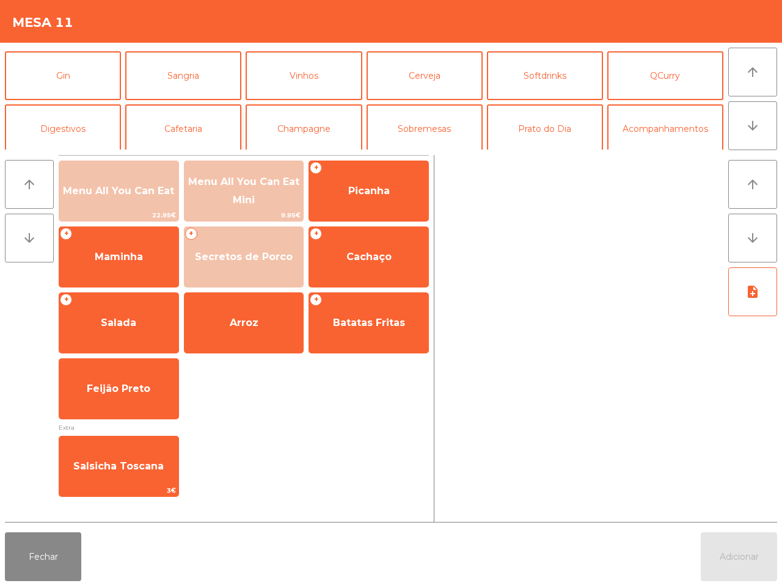
scroll to position [76, 0]
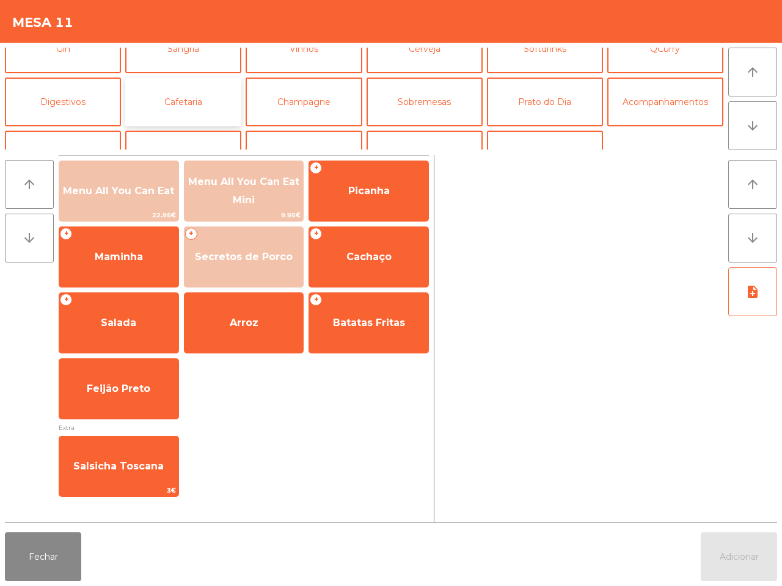
click at [165, 89] on button "Cafetaria" at bounding box center [183, 102] width 116 height 49
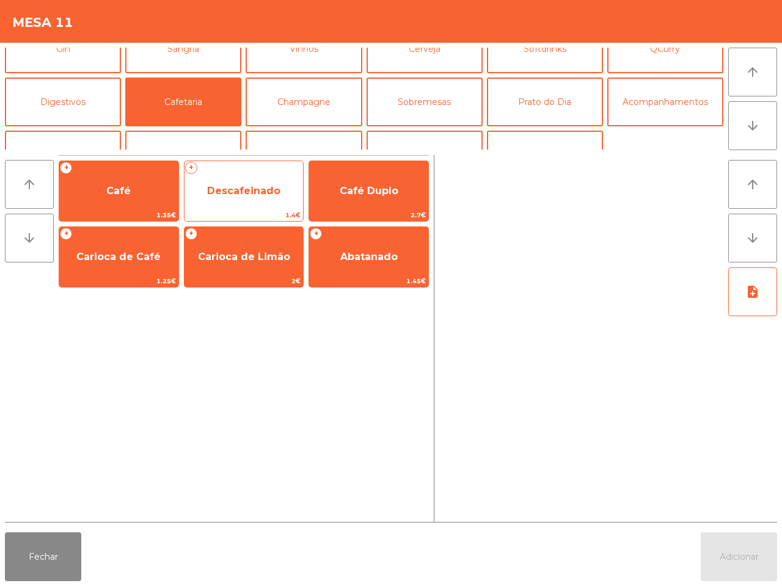
click at [288, 190] on span "Descafeinado" at bounding box center [243, 191] width 119 height 33
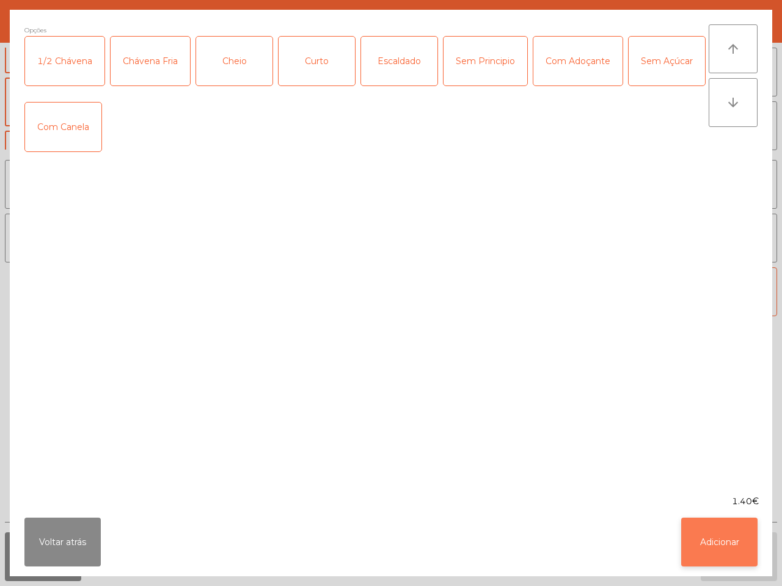
click at [720, 539] on button "Adicionar" at bounding box center [719, 542] width 76 height 49
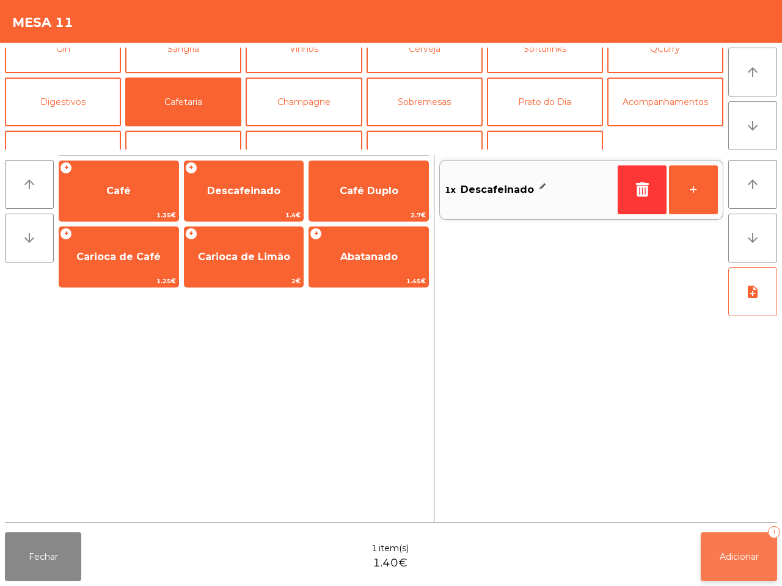
click at [728, 557] on span "Adicionar" at bounding box center [738, 556] width 39 height 11
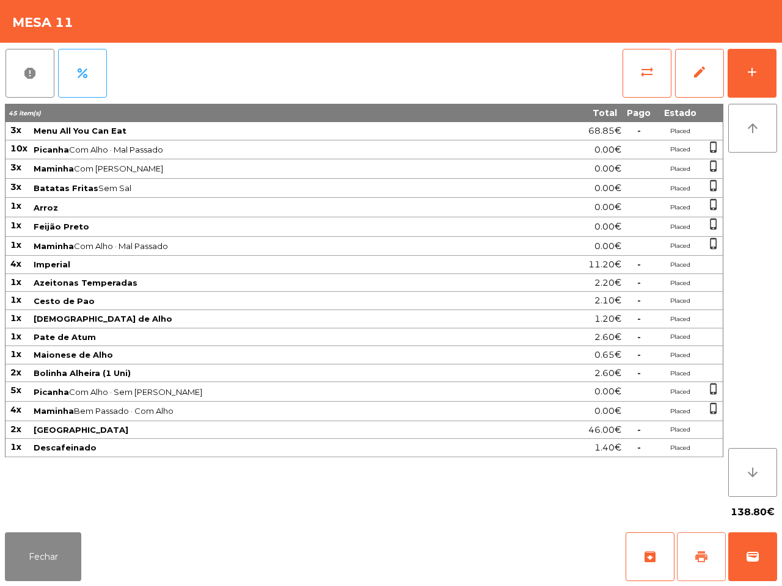
click at [700, 550] on span "print" at bounding box center [701, 557] width 15 height 15
click at [697, 6] on div "Mesa 11" at bounding box center [391, 21] width 782 height 43
click at [649, 59] on button "sync_alt" at bounding box center [646, 73] width 49 height 49
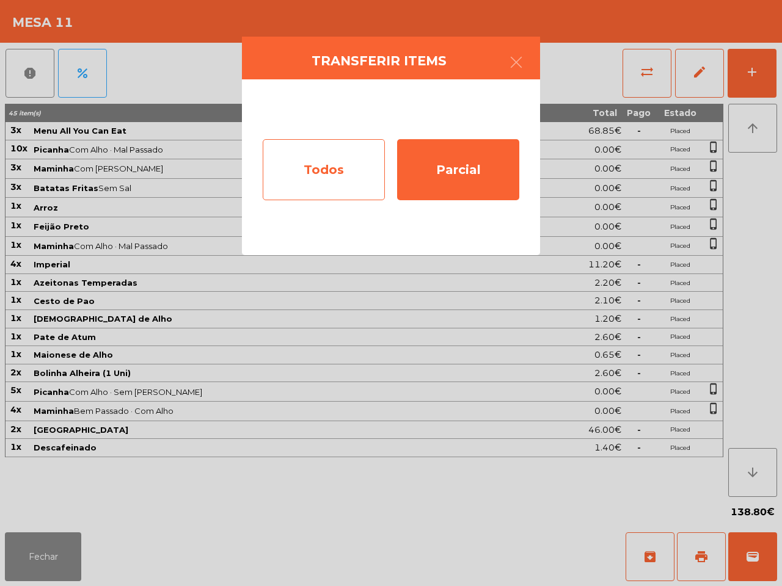
click at [352, 153] on div "Todos" at bounding box center [324, 169] width 122 height 61
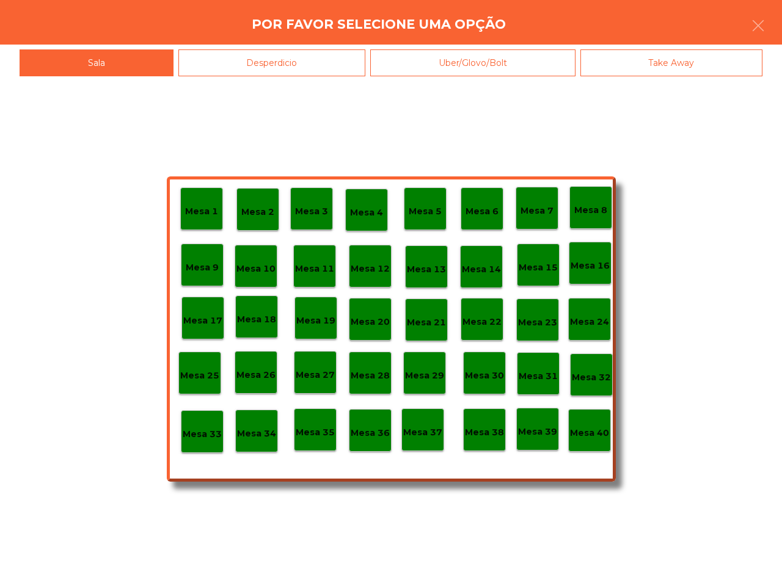
click at [595, 423] on div "Mesa 40" at bounding box center [589, 430] width 39 height 19
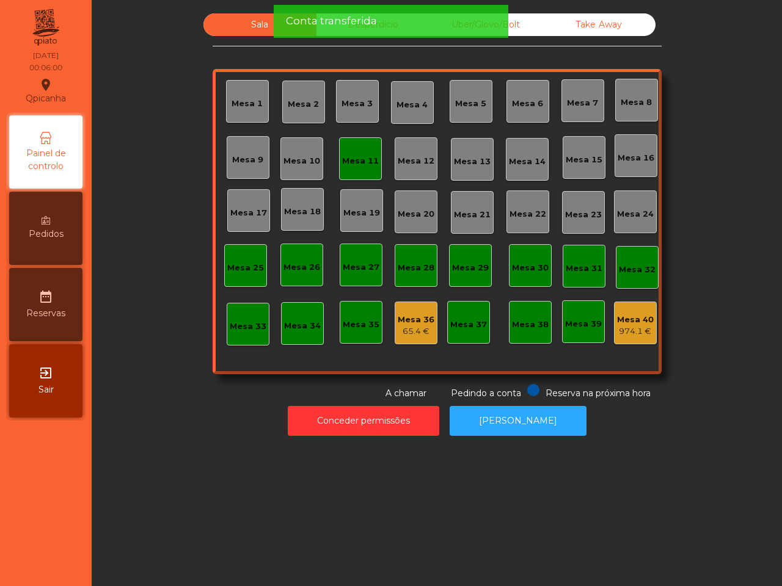
click at [362, 164] on div "Mesa 11" at bounding box center [360, 161] width 37 height 12
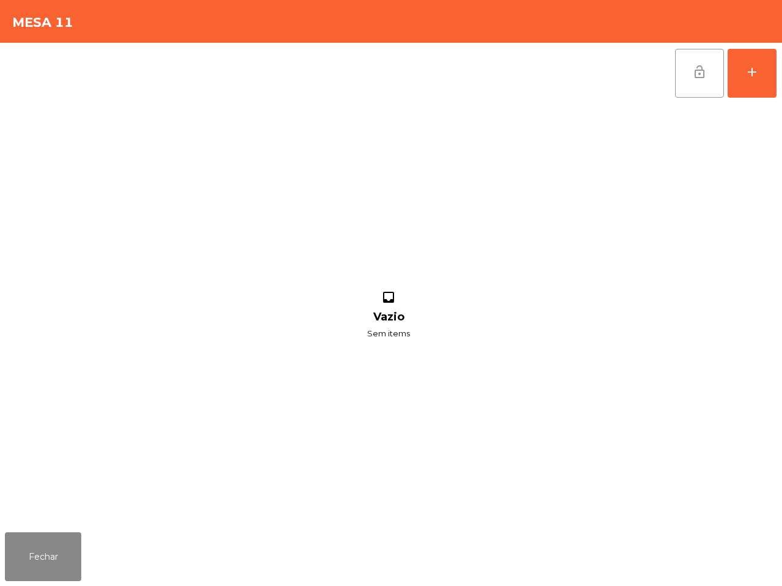
click at [682, 71] on button "lock_open" at bounding box center [699, 73] width 49 height 49
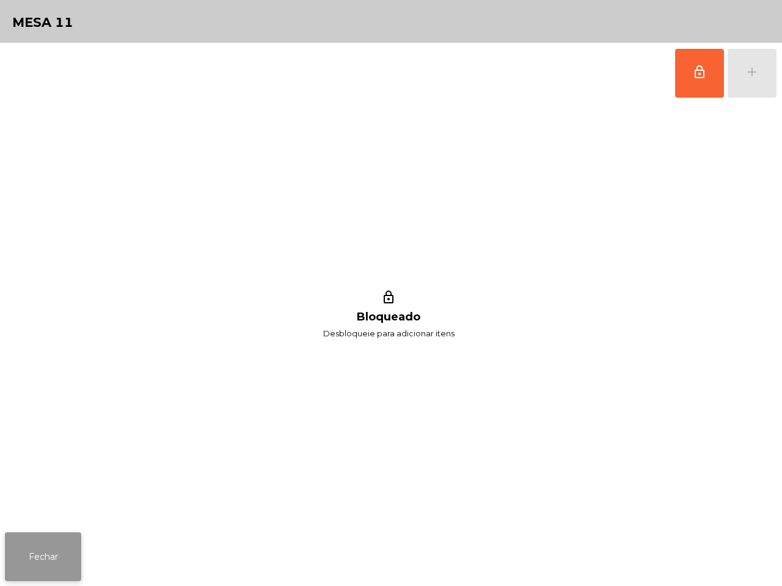
click at [40, 551] on button "Fechar" at bounding box center [43, 556] width 76 height 49
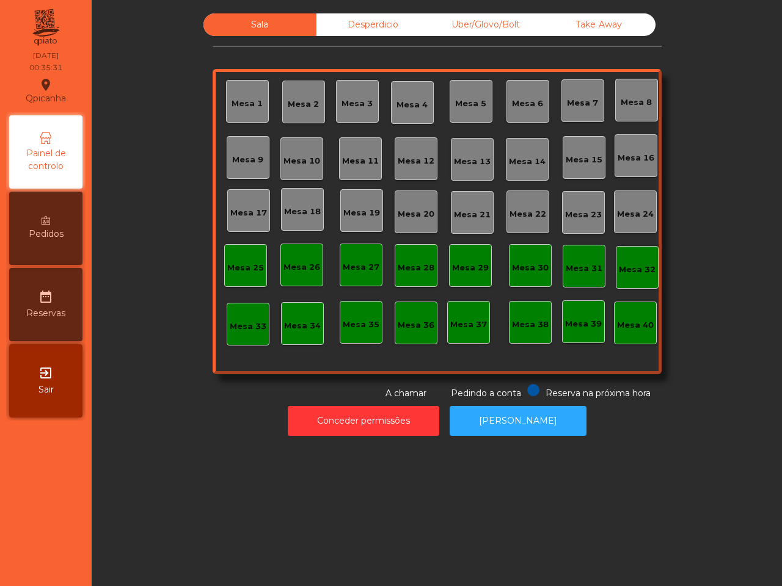
click at [81, 510] on nav "Qpicanha location_on [DATE] 00:35:31 Painel de controlo Pedidos date_range Rese…" at bounding box center [46, 293] width 92 height 586
click at [376, 415] on button "Conceder permissões" at bounding box center [363, 421] width 151 height 30
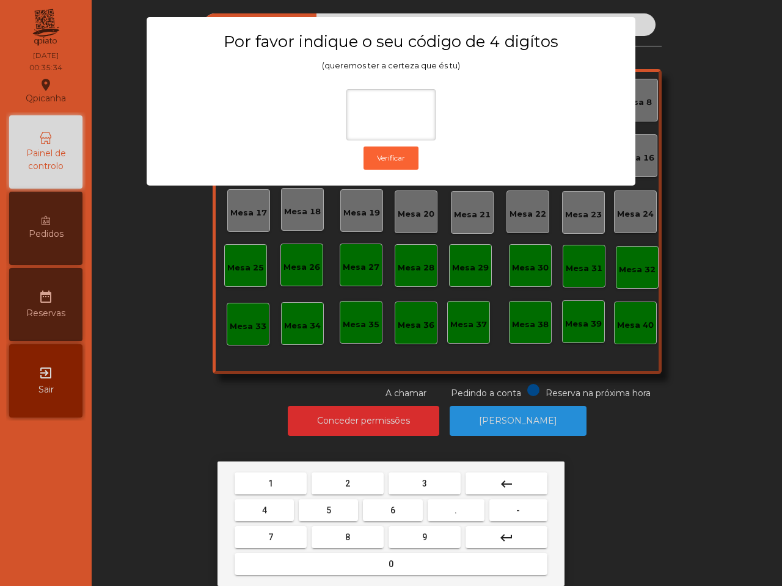
click at [391, 502] on button "6" at bounding box center [392, 510] width 59 height 22
click at [321, 505] on button "5" at bounding box center [328, 510] width 59 height 22
click at [288, 475] on button "1" at bounding box center [270, 484] width 72 height 22
click at [356, 480] on button "2" at bounding box center [347, 484] width 72 height 22
type input "****"
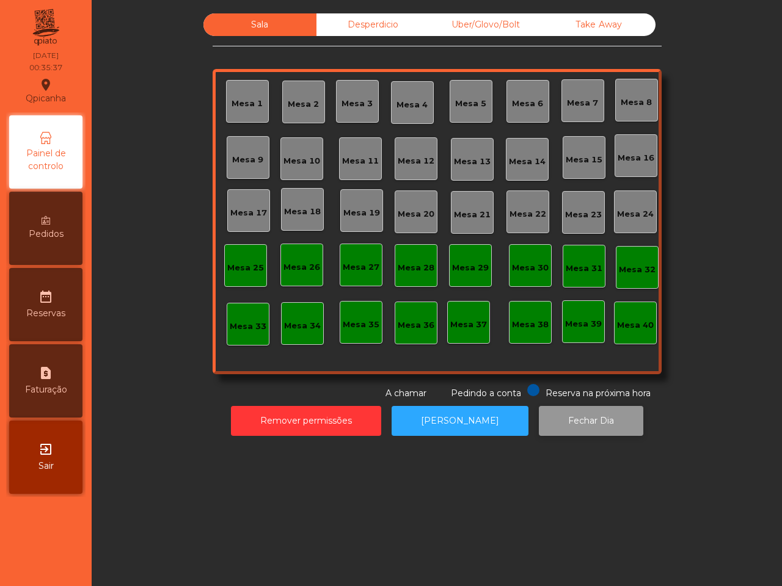
click at [553, 429] on button "Fechar Dia" at bounding box center [591, 421] width 104 height 30
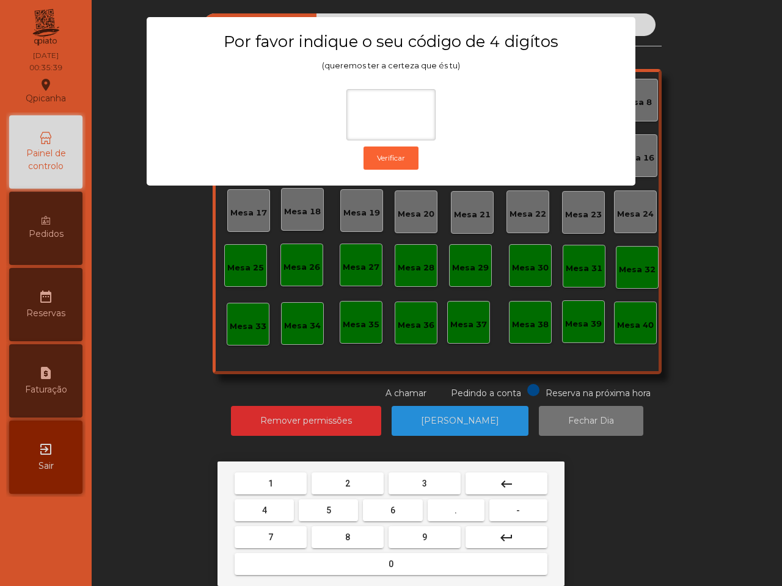
click at [392, 506] on span "6" at bounding box center [392, 511] width 5 height 10
click at [328, 507] on span "5" at bounding box center [328, 511] width 5 height 10
click at [266, 474] on button "1" at bounding box center [270, 484] width 72 height 22
click at [361, 474] on button "2" at bounding box center [347, 484] width 72 height 22
type input "****"
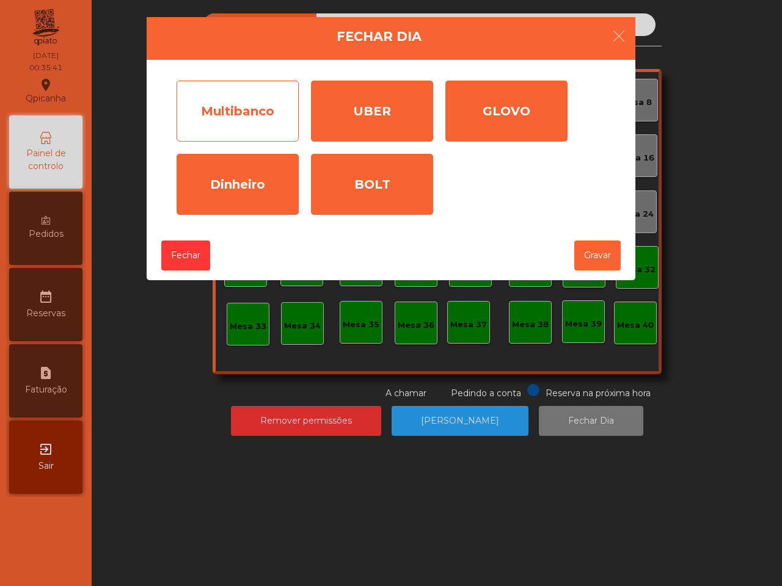
click at [258, 118] on div "Multibanco" at bounding box center [237, 111] width 122 height 61
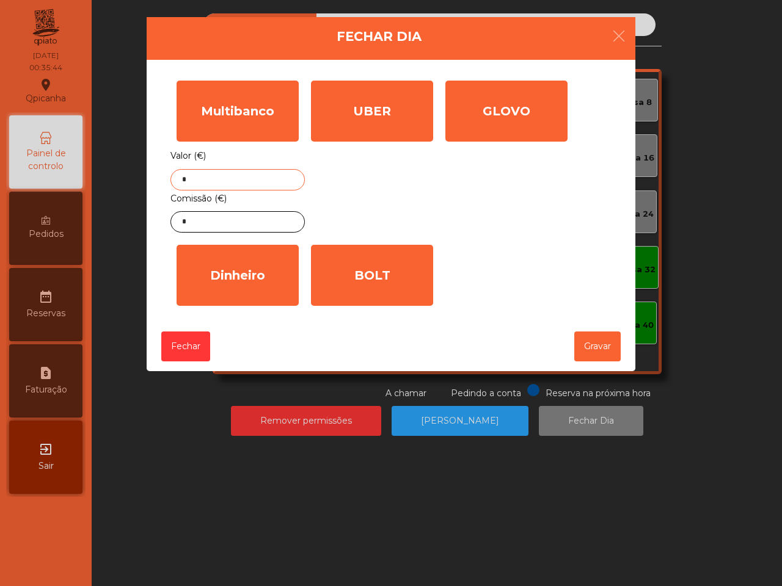
click at [250, 174] on input "*" at bounding box center [237, 179] width 134 height 21
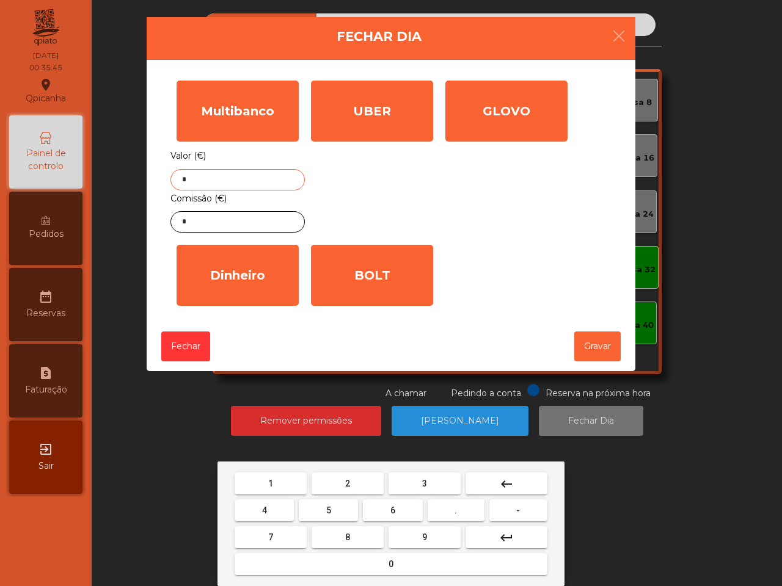
click at [382, 504] on button "6" at bounding box center [392, 510] width 59 height 22
click at [353, 539] on button "8" at bounding box center [347, 537] width 72 height 22
click at [427, 540] on button "9" at bounding box center [424, 537] width 72 height 22
type input "***"
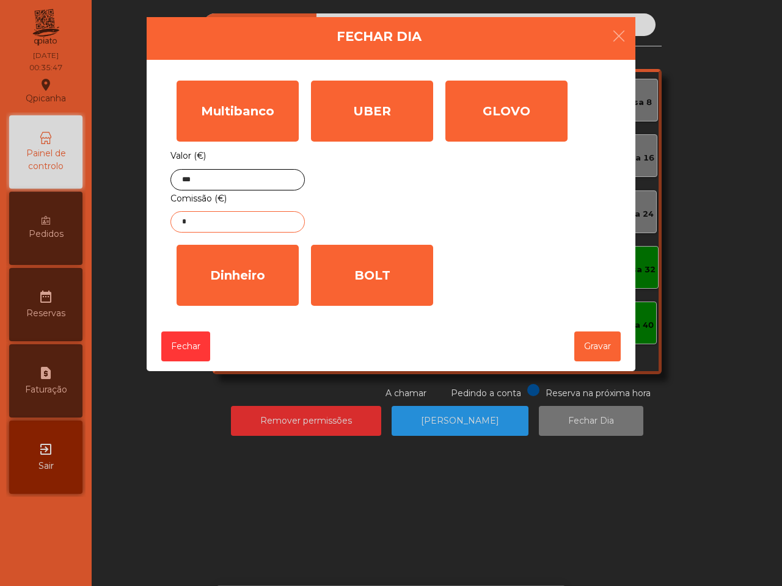
click at [267, 216] on input "*" at bounding box center [237, 221] width 134 height 21
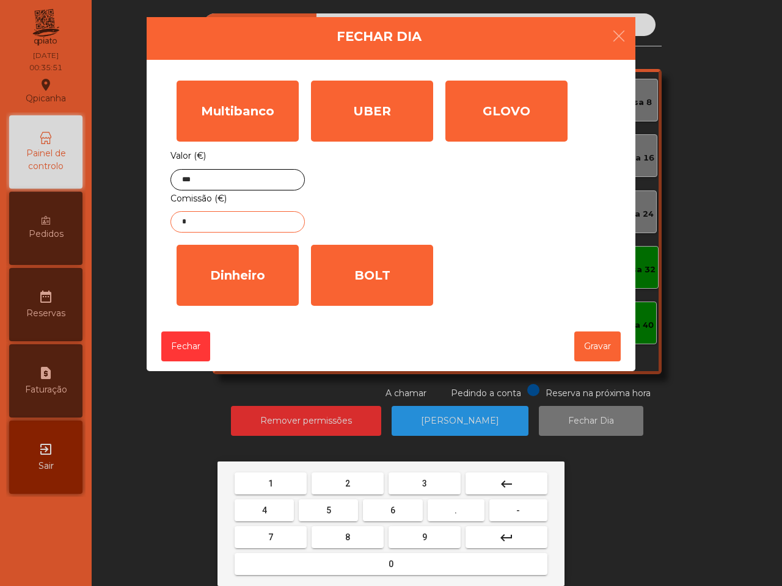
click at [276, 483] on button "1" at bounding box center [270, 484] width 72 height 22
click at [451, 510] on button "." at bounding box center [455, 510] width 57 height 22
click at [264, 507] on span "4" at bounding box center [264, 511] width 5 height 10
click at [272, 532] on span "7" at bounding box center [270, 537] width 5 height 10
type input "****"
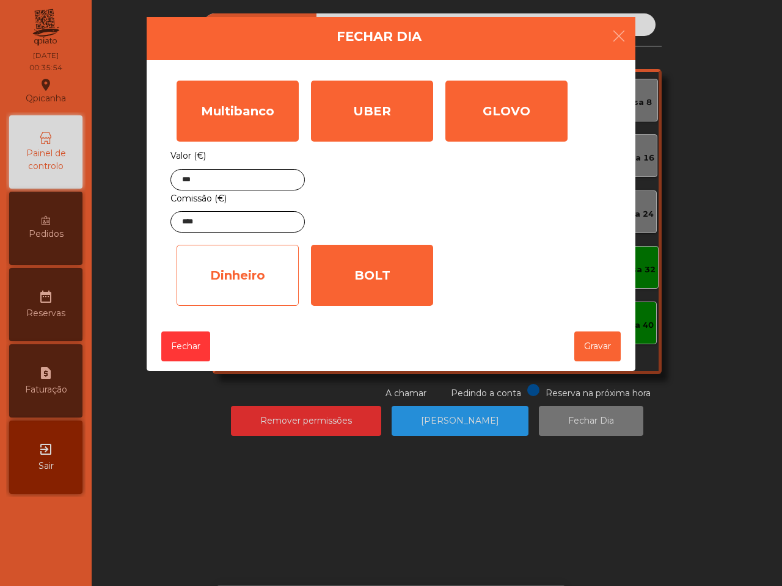
click at [242, 287] on div "Dinheiro" at bounding box center [237, 275] width 122 height 61
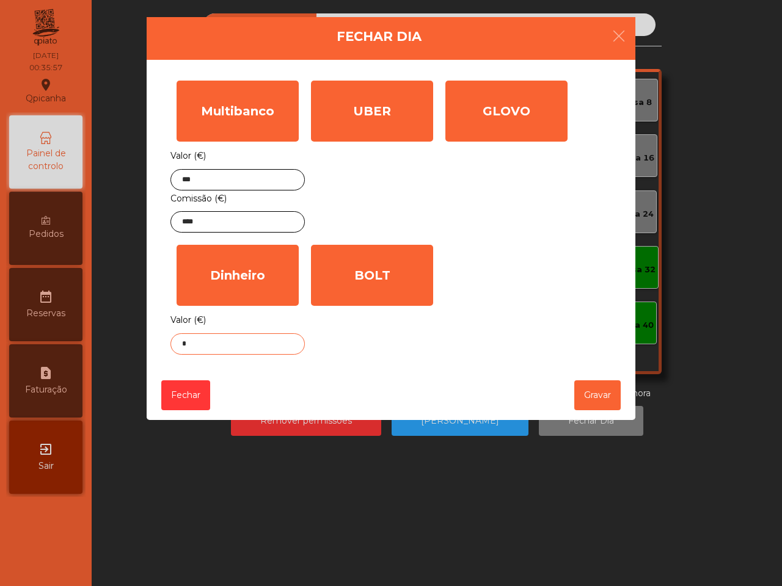
click at [261, 355] on input "*" at bounding box center [237, 343] width 134 height 21
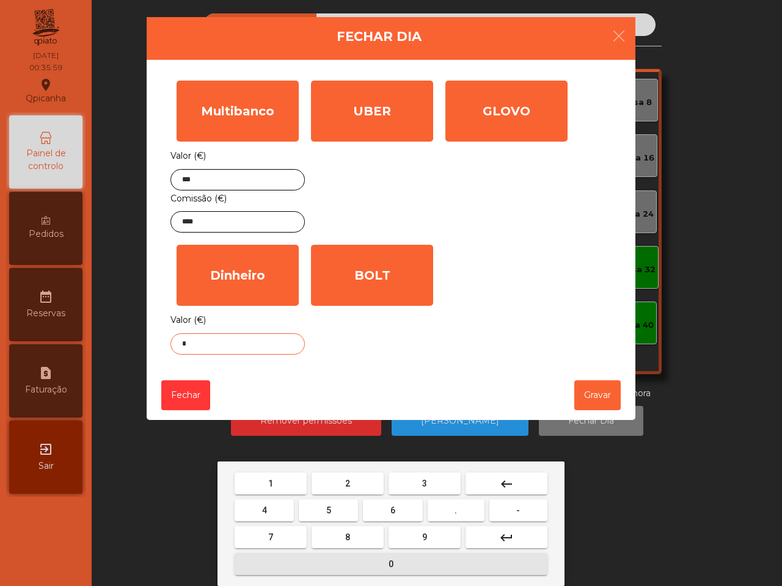
click at [401, 559] on button "0" at bounding box center [390, 564] width 313 height 22
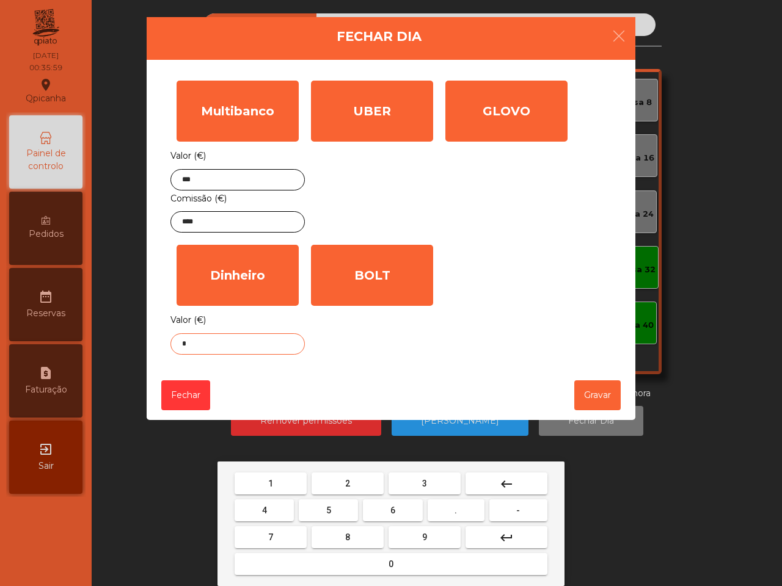
click at [450, 504] on button "." at bounding box center [455, 510] width 57 height 22
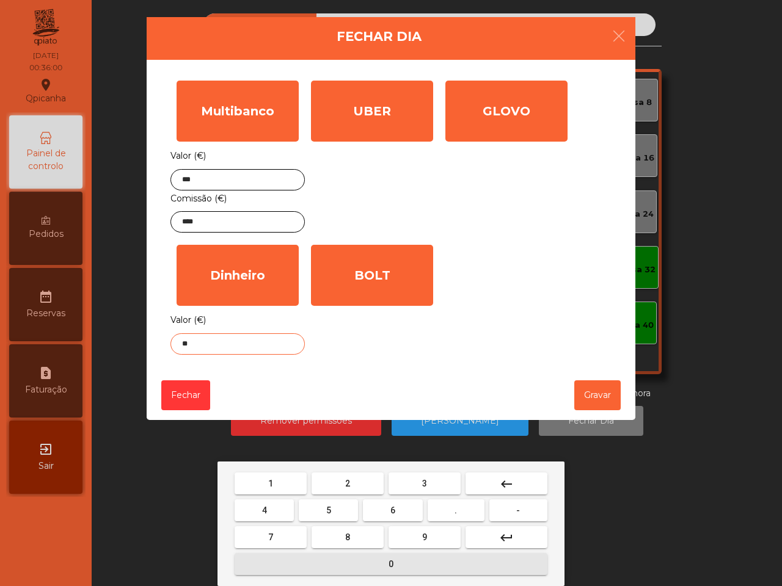
click at [409, 563] on button "0" at bounding box center [390, 564] width 313 height 22
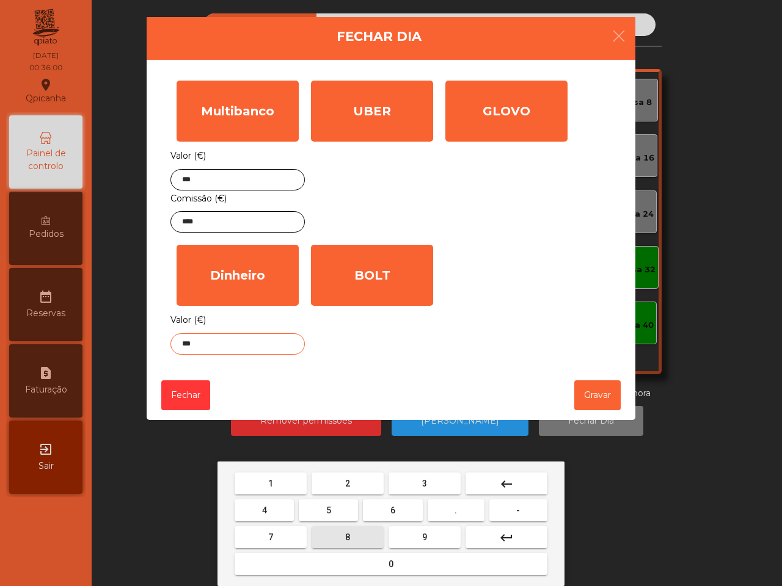
click at [366, 536] on button "8" at bounding box center [347, 537] width 72 height 22
type input "****"
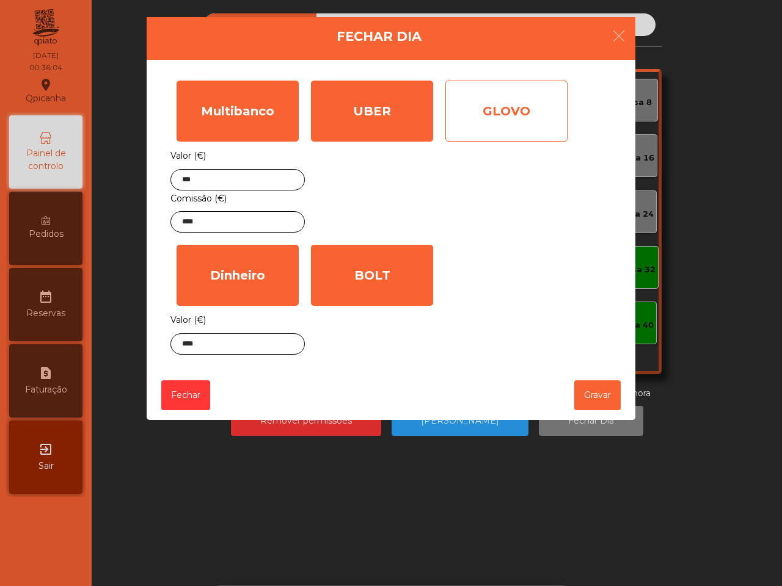
click at [471, 104] on div "GLOVO" at bounding box center [506, 111] width 122 height 61
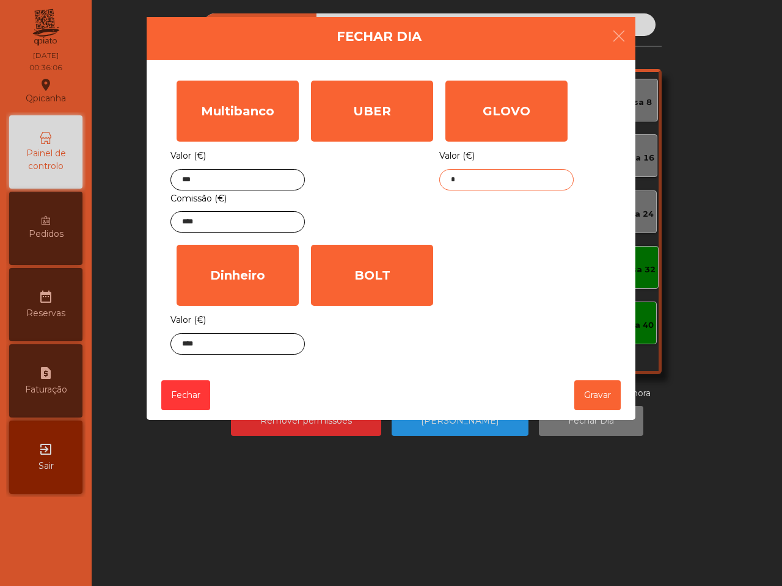
click at [465, 186] on input "*" at bounding box center [506, 179] width 134 height 21
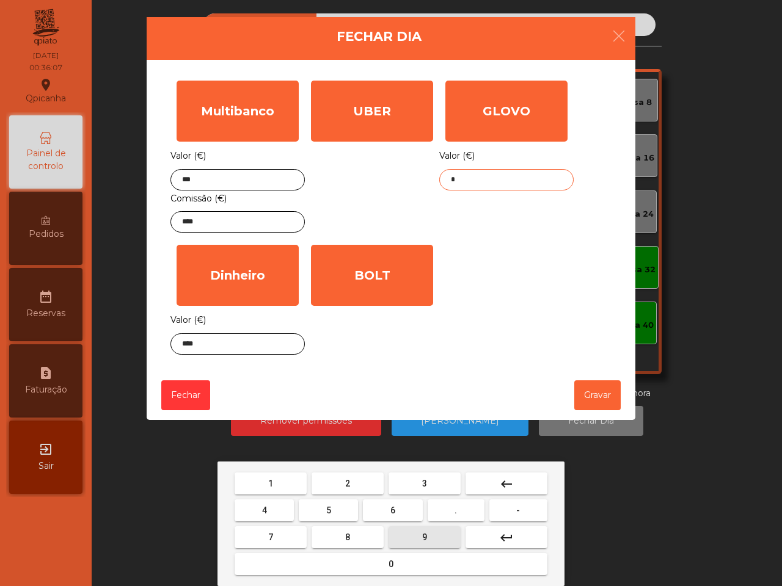
click at [418, 534] on button "9" at bounding box center [424, 537] width 72 height 22
click at [283, 481] on button "1" at bounding box center [270, 484] width 72 height 22
click at [456, 506] on span "." at bounding box center [455, 511] width 2 height 10
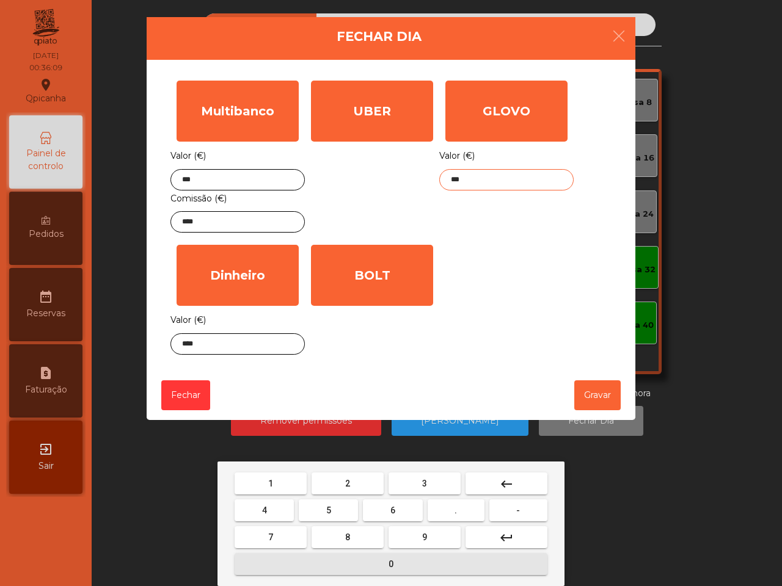
drag, startPoint x: 397, startPoint y: 562, endPoint x: 422, endPoint y: 531, distance: 40.0
click at [397, 563] on button "0" at bounding box center [390, 564] width 313 height 22
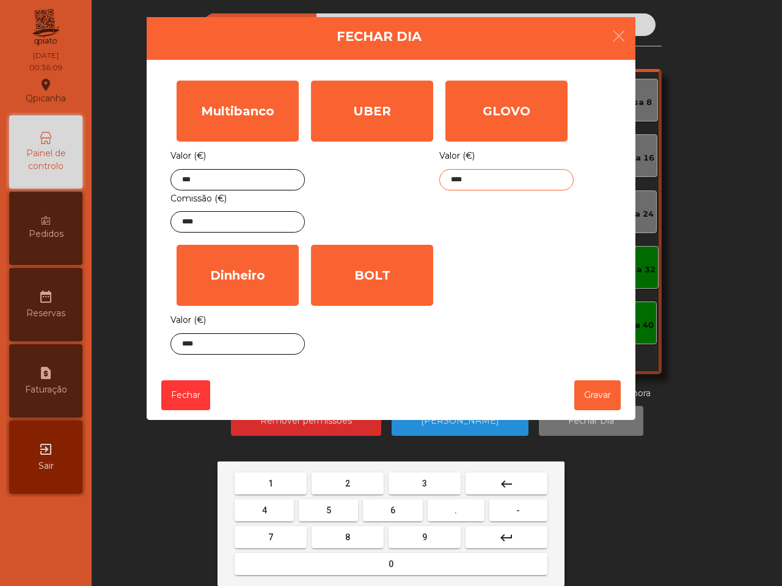
click at [423, 527] on button "9" at bounding box center [424, 537] width 72 height 22
type input "*****"
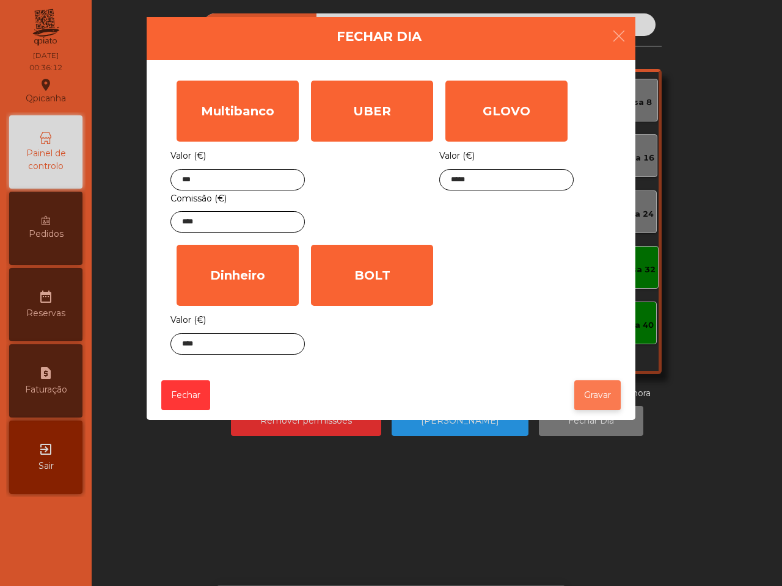
click at [590, 394] on button "Gravar" at bounding box center [597, 395] width 46 height 30
